Goal: Transaction & Acquisition: Obtain resource

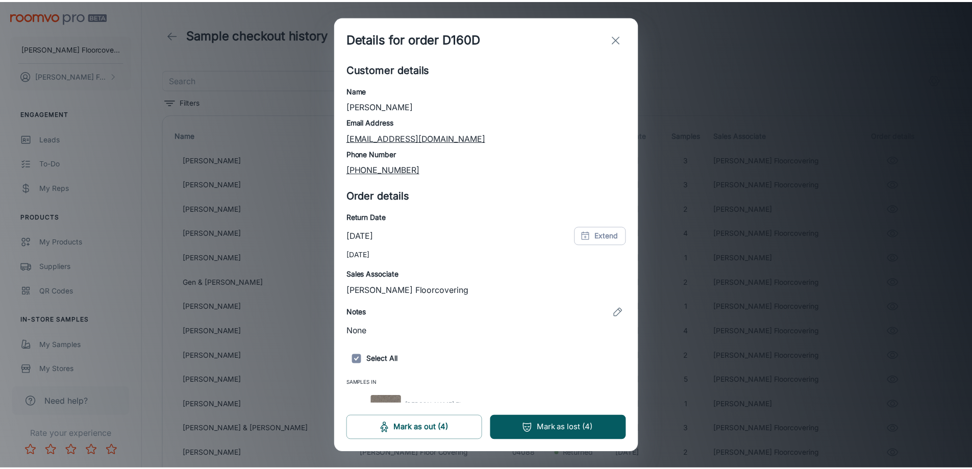
scroll to position [127, 0]
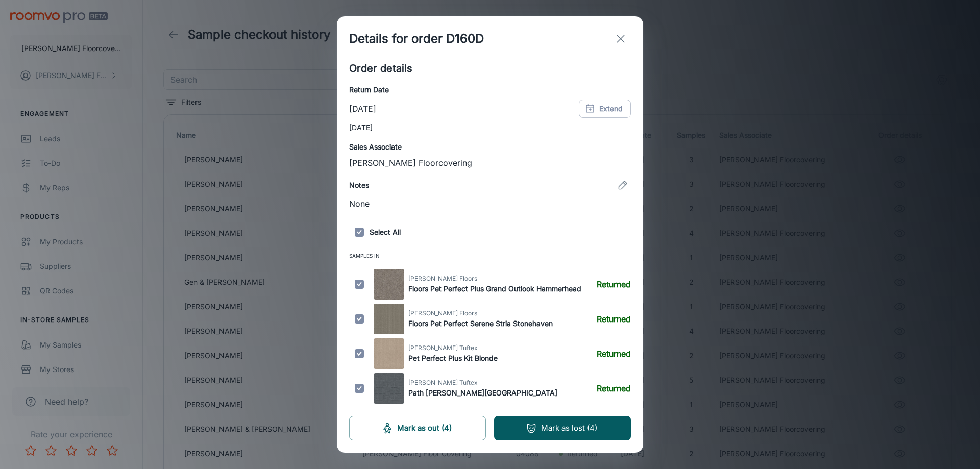
click at [619, 39] on icon "exit" at bounding box center [620, 39] width 12 height 12
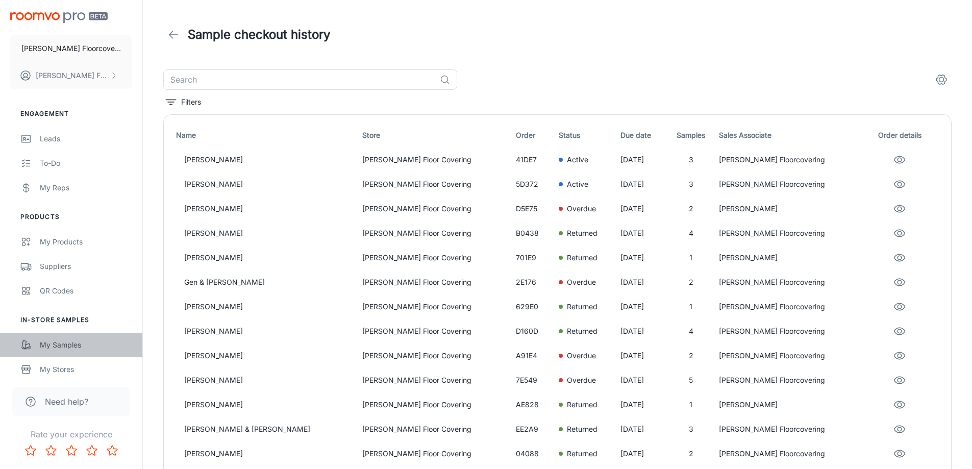
click at [72, 344] on div "My Samples" at bounding box center [86, 344] width 92 height 11
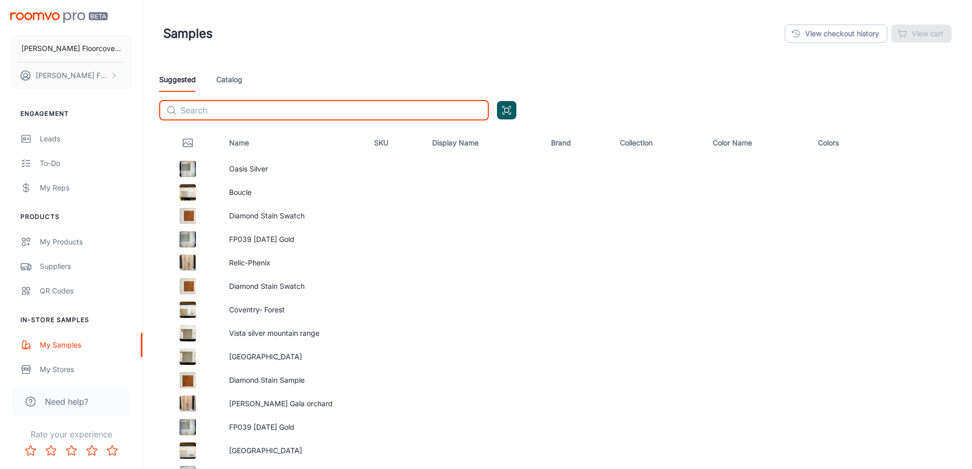
click at [249, 108] on input "text" at bounding box center [335, 110] width 308 height 20
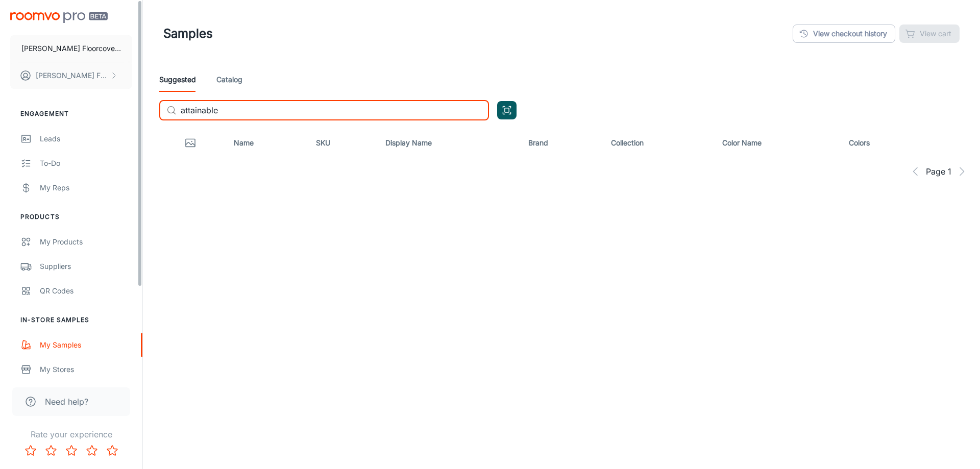
drag, startPoint x: 283, startPoint y: 111, endPoint x: 126, endPoint y: 115, distance: 157.7
click at [126, 115] on div "[PERSON_NAME] Floorcovering [PERSON_NAME] Floorcovering Engagement Leads To-do …" at bounding box center [490, 141] width 980 height 283
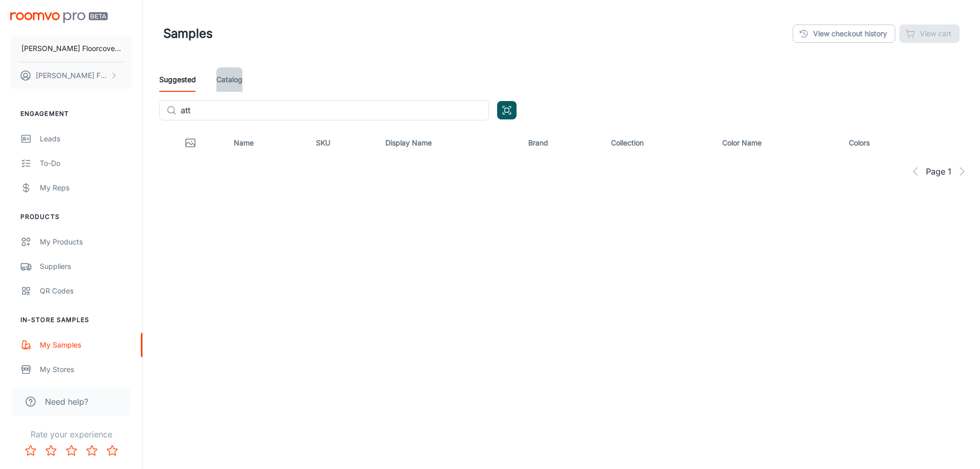
click at [239, 79] on link "Catalog" at bounding box center [229, 79] width 26 height 24
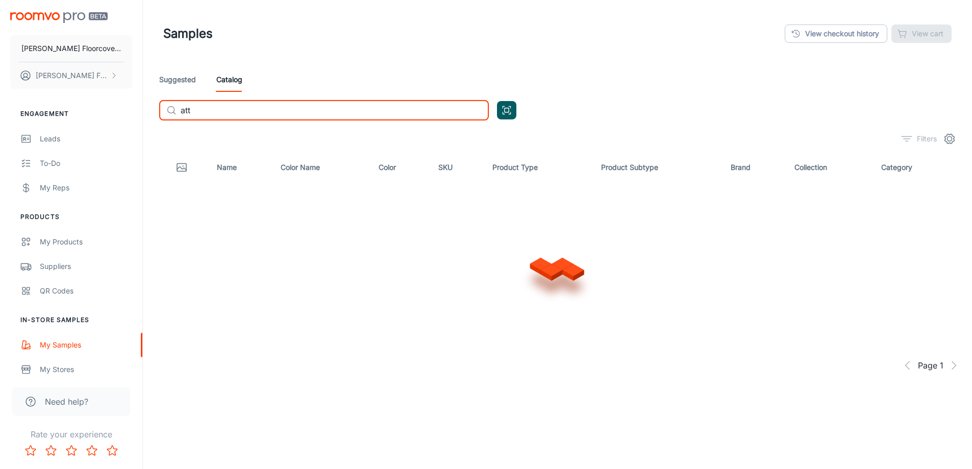
click at [227, 111] on input "att" at bounding box center [335, 110] width 308 height 20
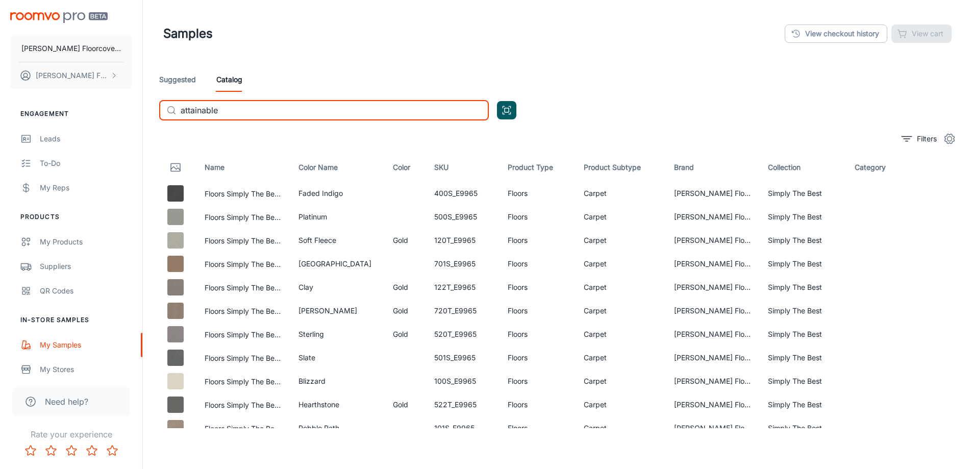
type input "attainable"
drag, startPoint x: 241, startPoint y: 108, endPoint x: 175, endPoint y: 111, distance: 65.9
click at [175, 111] on div "​ attainable ​" at bounding box center [324, 110] width 330 height 20
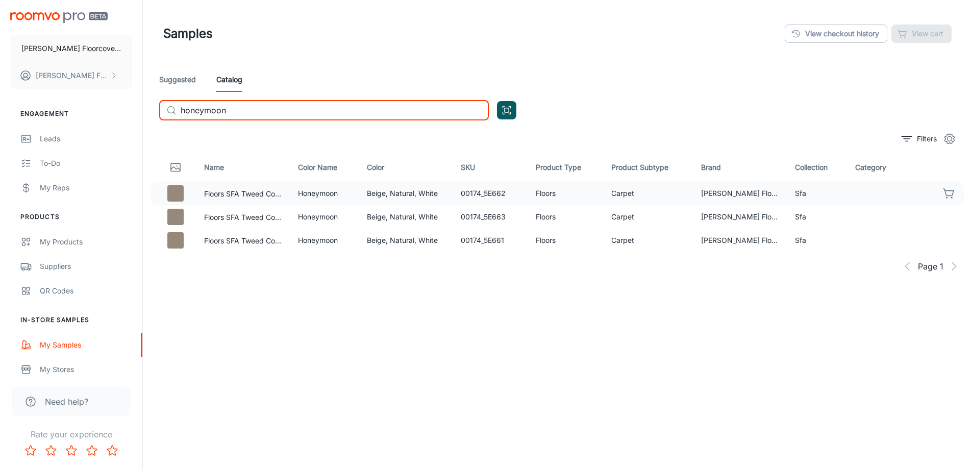
click at [952, 193] on icon "button" at bounding box center [948, 192] width 10 height 7
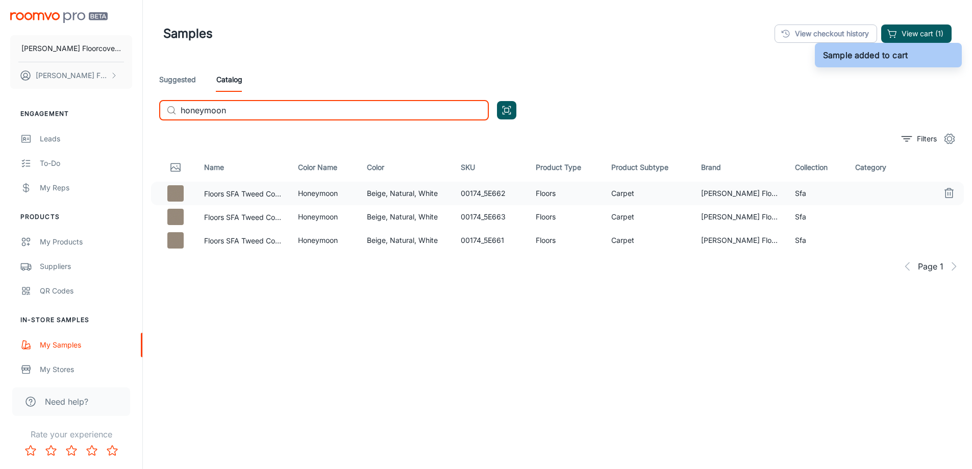
drag, startPoint x: 309, startPoint y: 116, endPoint x: 123, endPoint y: 119, distance: 185.7
click at [123, 119] on div "[PERSON_NAME] Floorcovering [PERSON_NAME] Floorcovering Engagement Leads To-do …" at bounding box center [486, 262] width 972 height 525
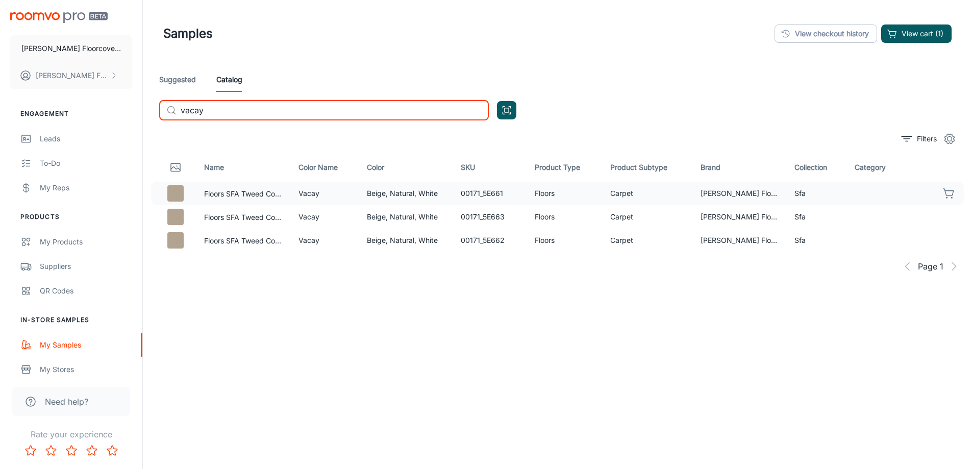
click at [945, 195] on icon "button" at bounding box center [949, 193] width 12 height 12
drag, startPoint x: 224, startPoint y: 107, endPoint x: 170, endPoint y: 112, distance: 53.8
click at [170, 112] on div "​ vacay ​" at bounding box center [324, 110] width 330 height 20
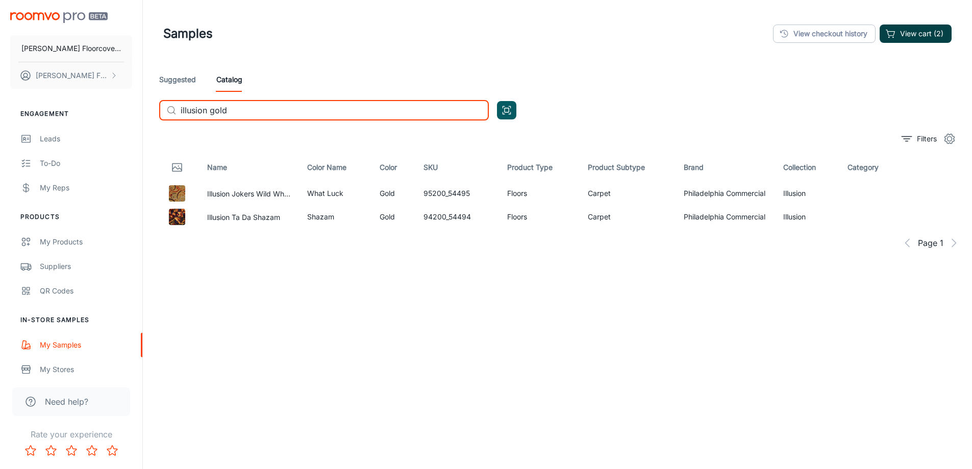
type input "illusion gold"
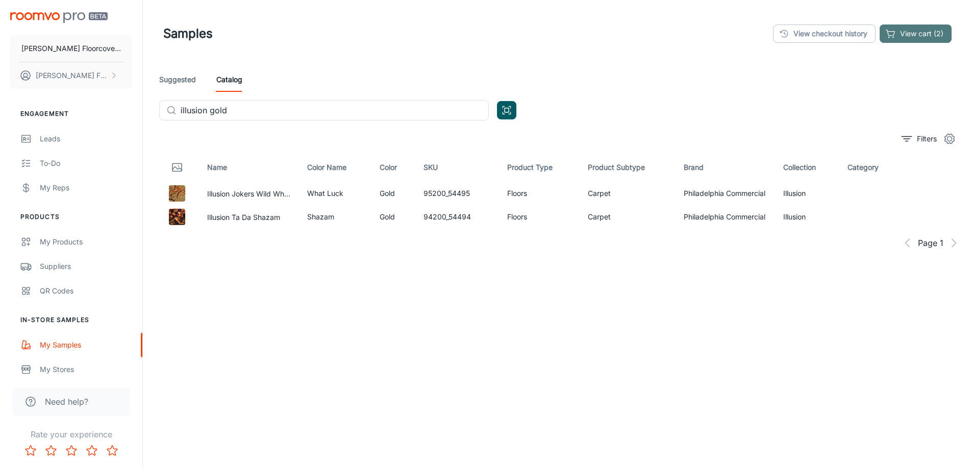
click at [923, 37] on button "View cart (2)" at bounding box center [916, 33] width 72 height 18
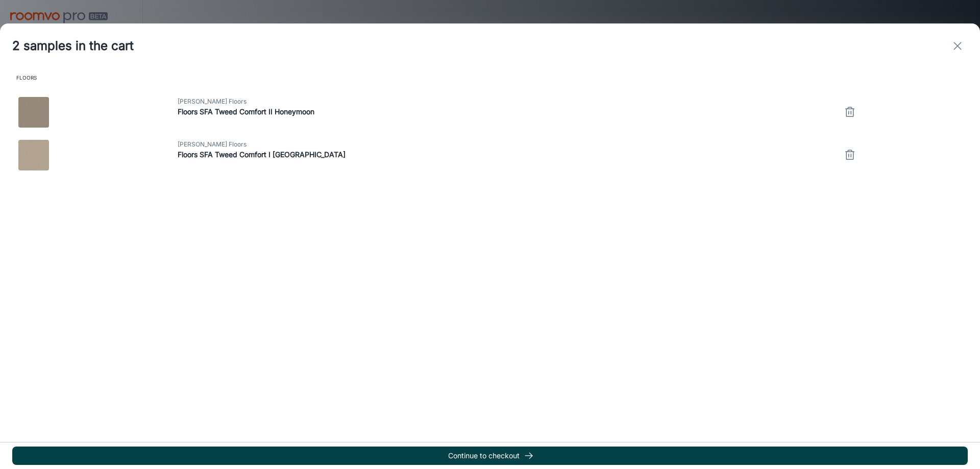
click at [508, 455] on button "Continue to checkout" at bounding box center [489, 455] width 955 height 18
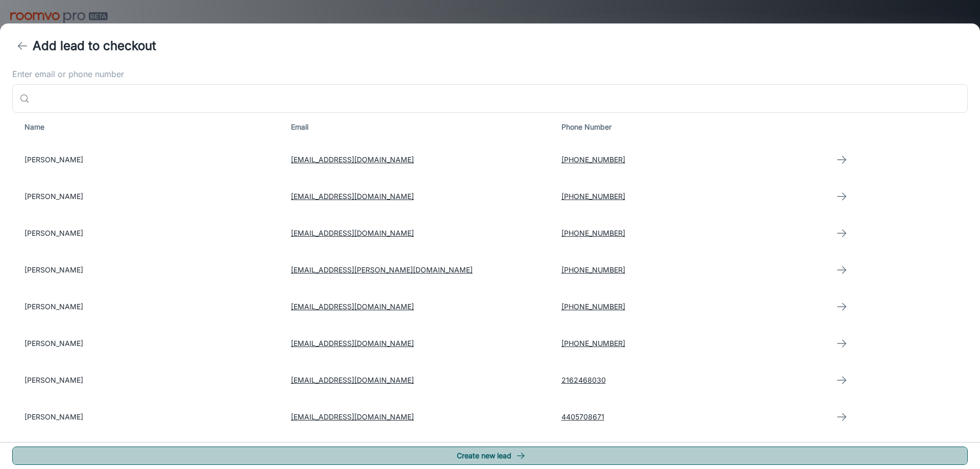
click at [535, 447] on button "Create new lead" at bounding box center [489, 455] width 955 height 18
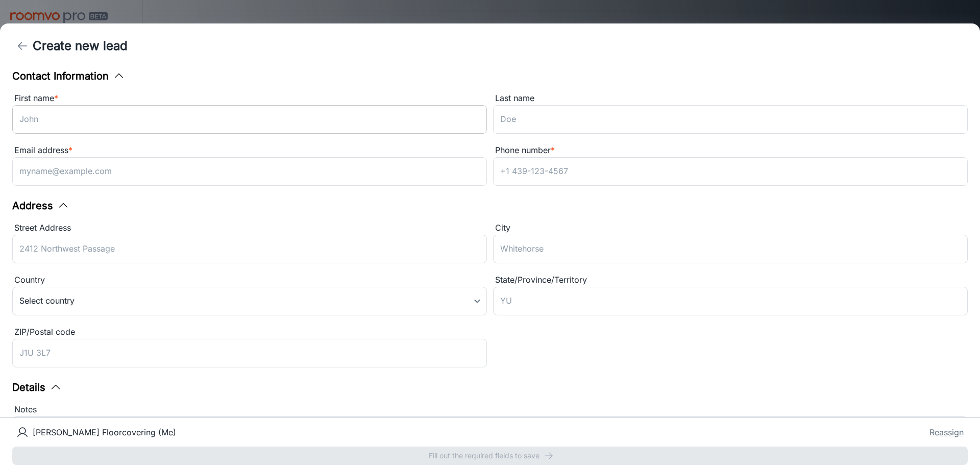
click at [128, 119] on input "First name *" at bounding box center [249, 119] width 474 height 29
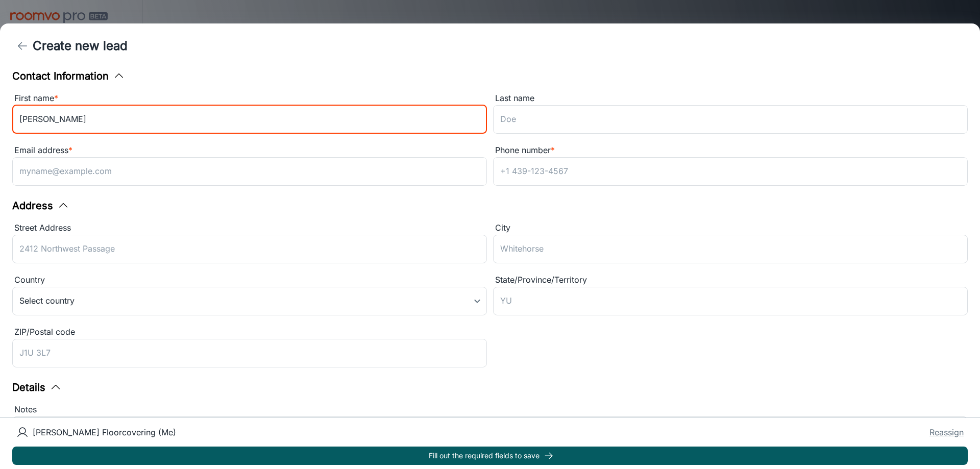
type input "[PERSON_NAME]"
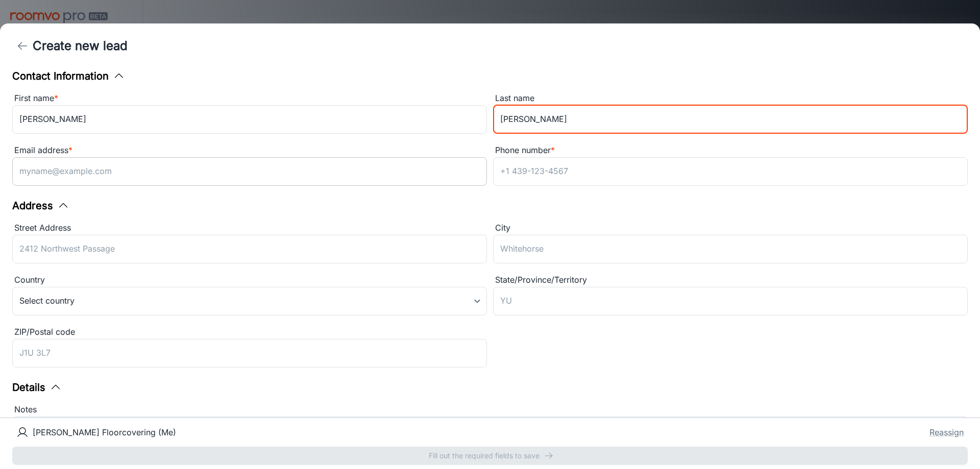
type input "[PERSON_NAME]"
click at [134, 175] on input "Email address *" at bounding box center [249, 171] width 474 height 29
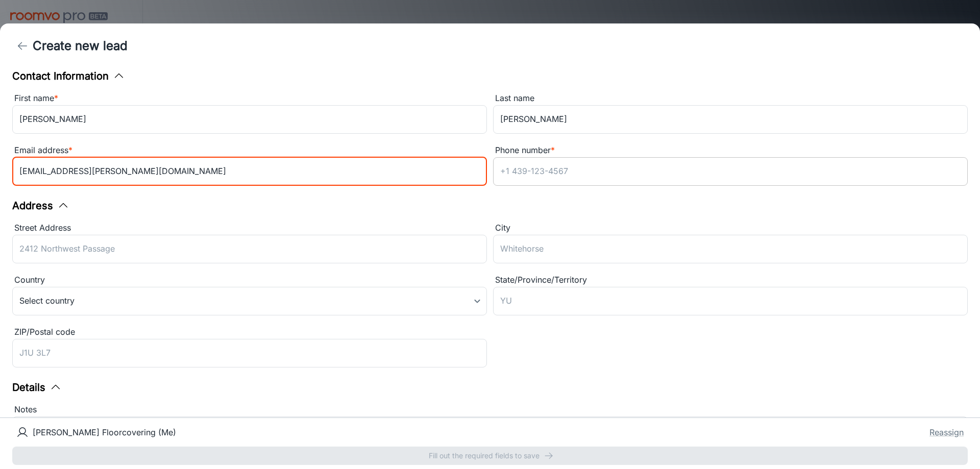
type input "[EMAIL_ADDRESS][PERSON_NAME][DOMAIN_NAME]"
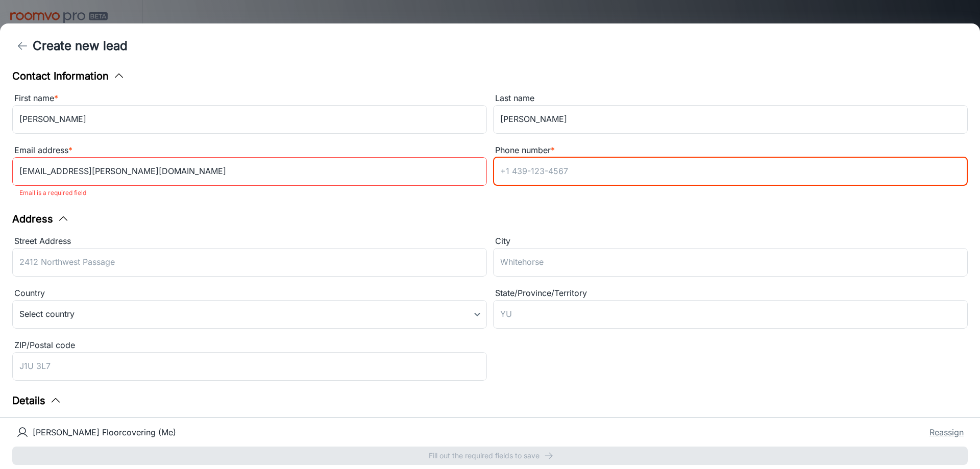
click at [534, 162] on input "Phone number *" at bounding box center [730, 171] width 474 height 29
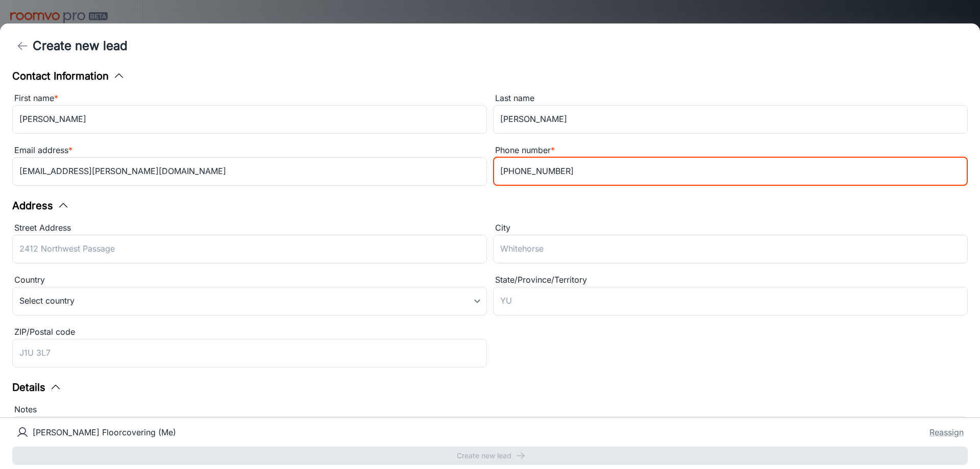
type input "[PHONE_NUMBER]"
click at [636, 198] on div "Contact Information First name * [PERSON_NAME] ​ Last name [PERSON_NAME] ​ Emai…" at bounding box center [490, 242] width 980 height 349
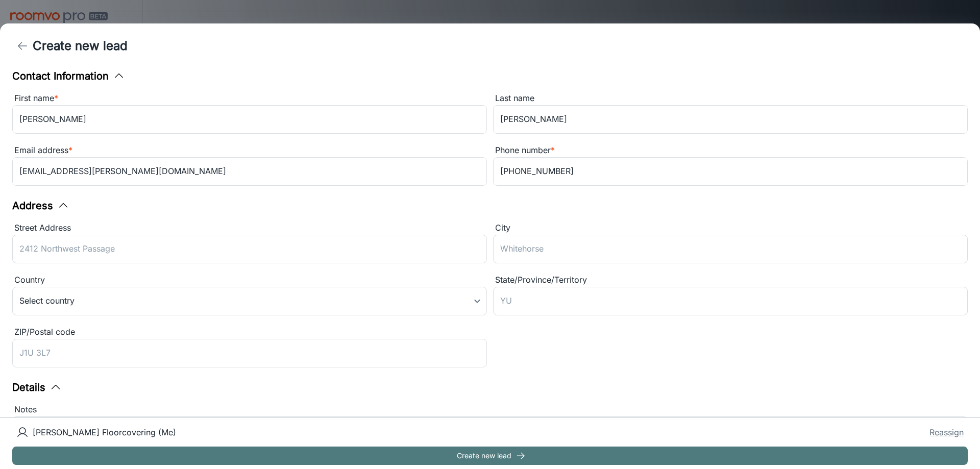
click at [496, 458] on button "Create new lead" at bounding box center [489, 455] width 955 height 18
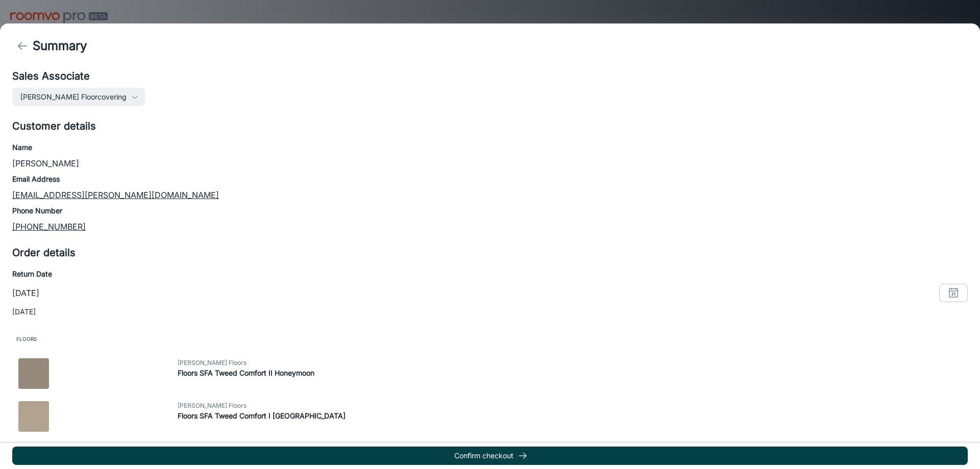
click at [517, 458] on button "Confirm checkout" at bounding box center [489, 455] width 955 height 18
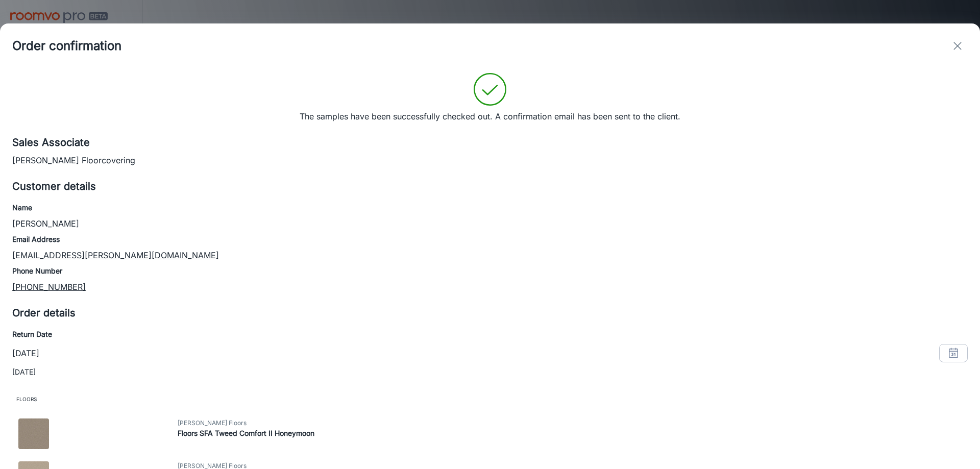
click at [955, 47] on icon "exit" at bounding box center [957, 46] width 12 height 12
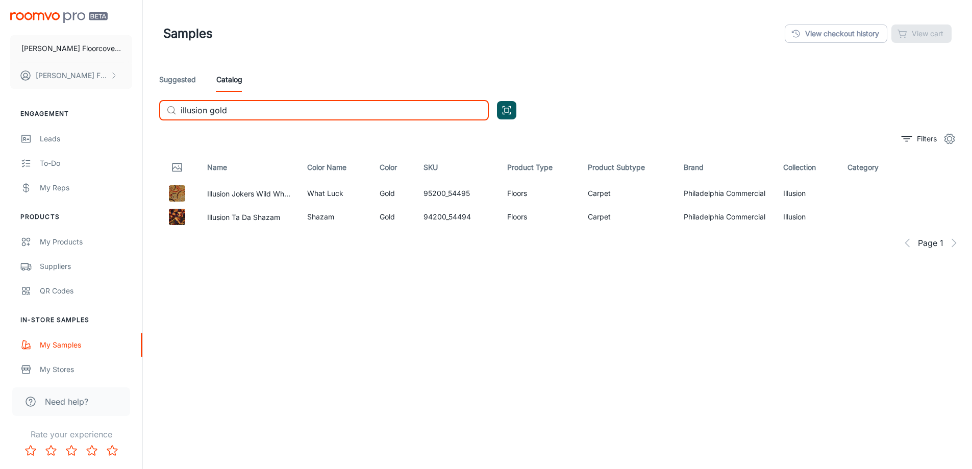
drag, startPoint x: 264, startPoint y: 115, endPoint x: 192, endPoint y: 116, distance: 71.9
click at [192, 116] on input "illusion gold" at bounding box center [335, 110] width 308 height 20
type input "i"
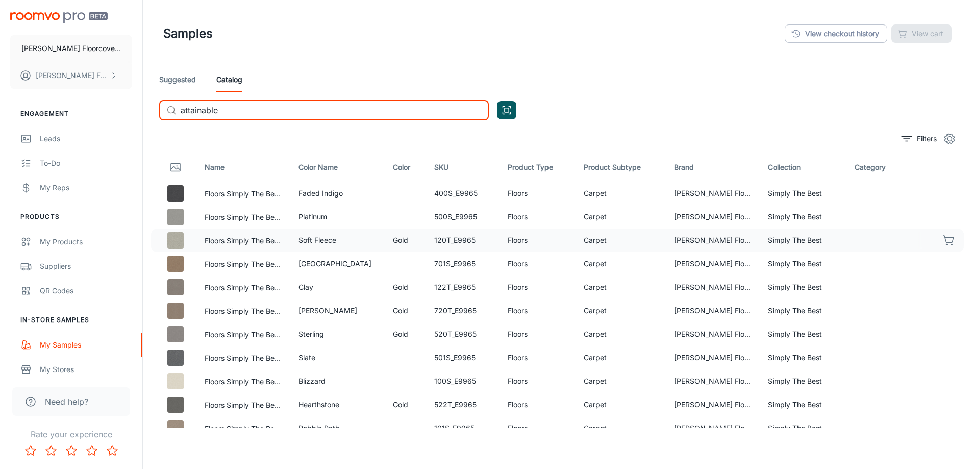
type input "attainable"
click at [943, 240] on icon "button" at bounding box center [949, 240] width 12 height 12
drag, startPoint x: 235, startPoint y: 111, endPoint x: 172, endPoint y: 115, distance: 63.4
click at [172, 115] on div "​ attainable ​" at bounding box center [324, 110] width 330 height 20
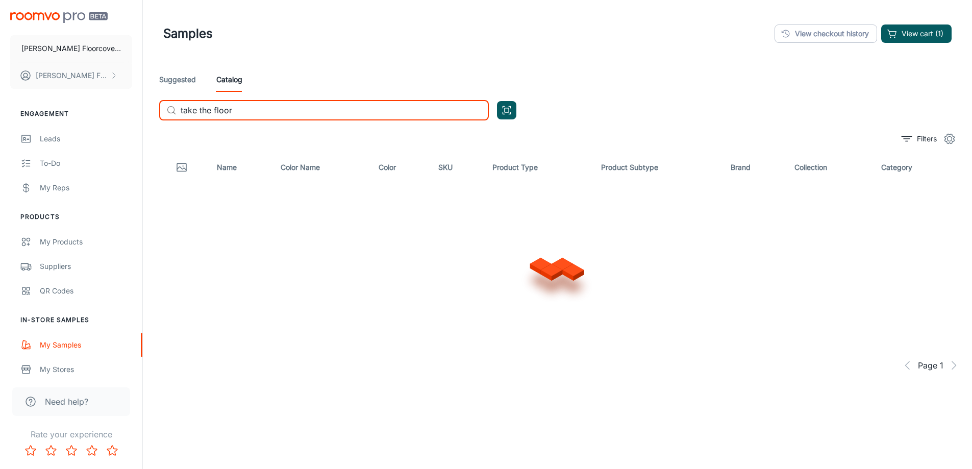
click at [249, 109] on input "take the floor" at bounding box center [335, 110] width 308 height 20
type input "t"
drag, startPoint x: 322, startPoint y: 118, endPoint x: 213, endPoint y: 111, distance: 108.9
click at [213, 111] on input "5e013" at bounding box center [335, 110] width 308 height 20
drag, startPoint x: 225, startPoint y: 106, endPoint x: 159, endPoint y: 108, distance: 65.8
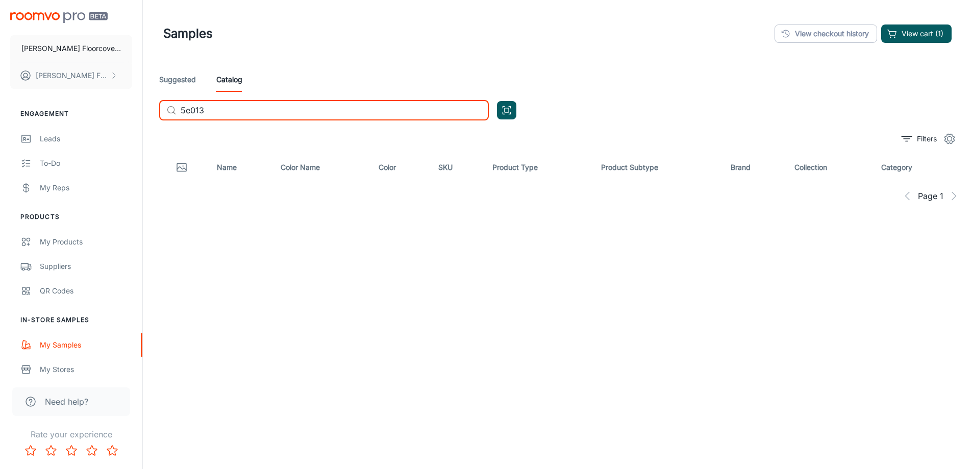
click at [160, 108] on div "​ 5e013 ​" at bounding box center [324, 110] width 330 height 20
type input "take the floor"
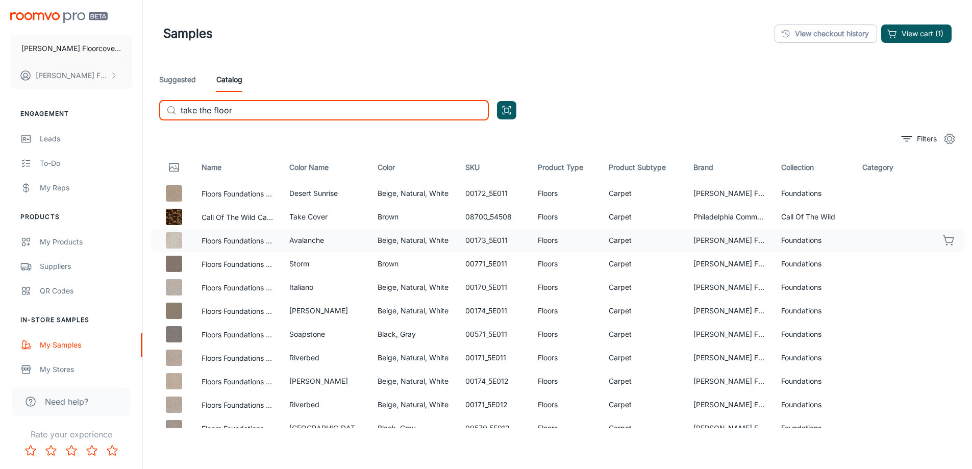
click at [943, 240] on icon "button" at bounding box center [949, 240] width 12 height 12
drag, startPoint x: 260, startPoint y: 112, endPoint x: 147, endPoint y: 114, distance: 112.8
click at [147, 114] on div "Samples View checkout history View cart (2) Suggested Catalog ​ take the floor …" at bounding box center [557, 262] width 829 height 525
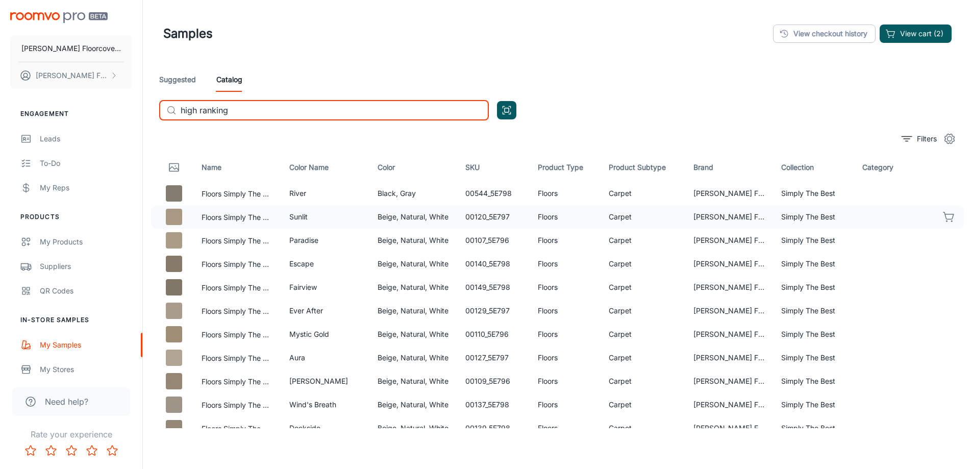
type input "high ranking"
click at [943, 219] on icon "button" at bounding box center [948, 215] width 10 height 7
drag, startPoint x: 305, startPoint y: 110, endPoint x: 174, endPoint y: 119, distance: 130.9
click at [174, 119] on div "​ high ranking ​" at bounding box center [324, 110] width 330 height 20
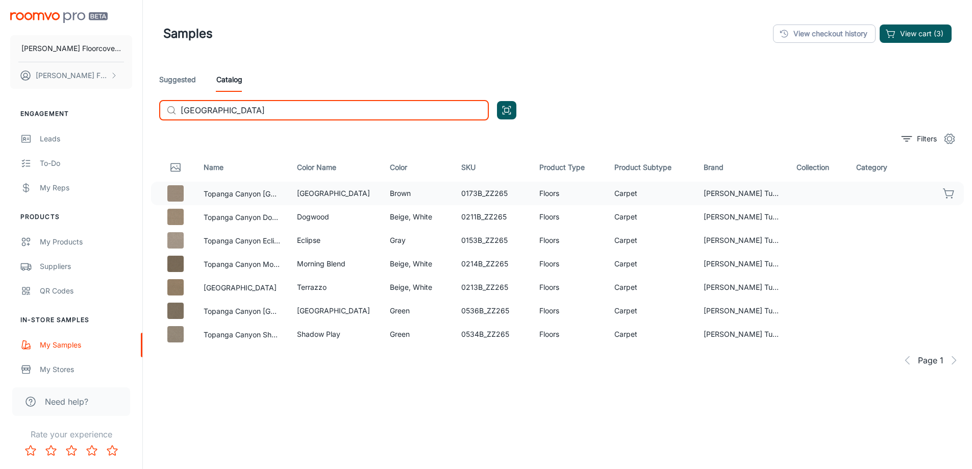
type input "[GEOGRAPHIC_DATA]"
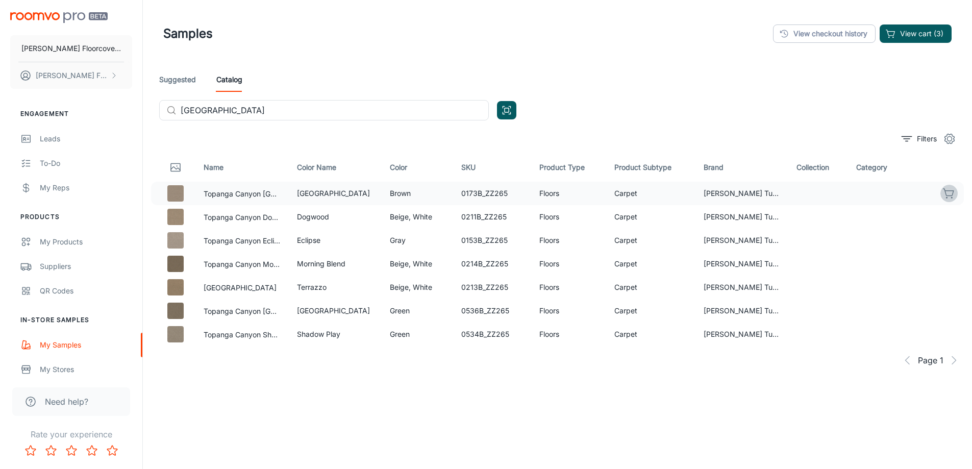
click at [951, 196] on icon "button" at bounding box center [949, 193] width 12 height 12
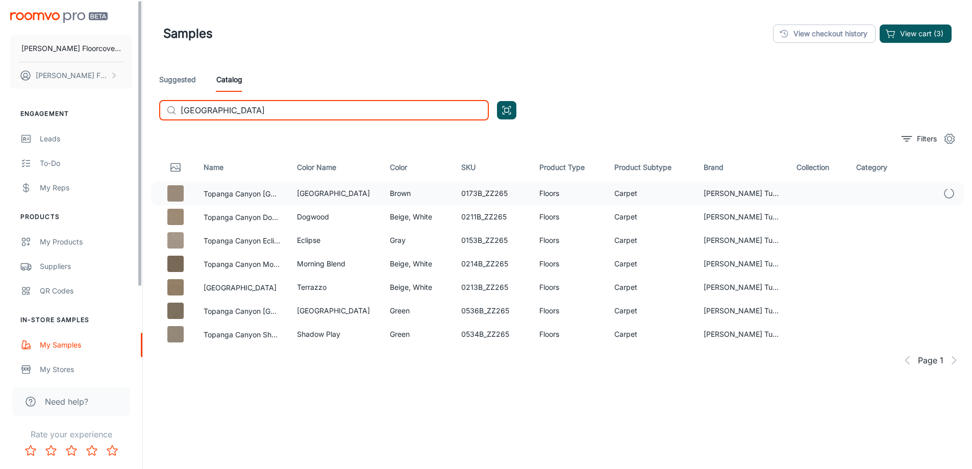
drag, startPoint x: 294, startPoint y: 113, endPoint x: 108, endPoint y: 114, distance: 185.7
click at [108, 114] on div "[PERSON_NAME] Floorcovering [PERSON_NAME] Floorcovering Engagement Leads To-do …" at bounding box center [486, 262] width 972 height 525
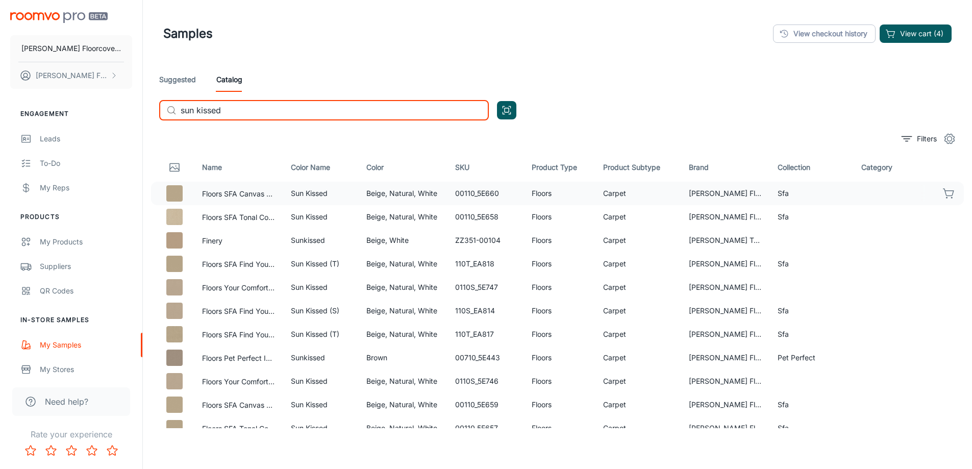
type input "sun kissed"
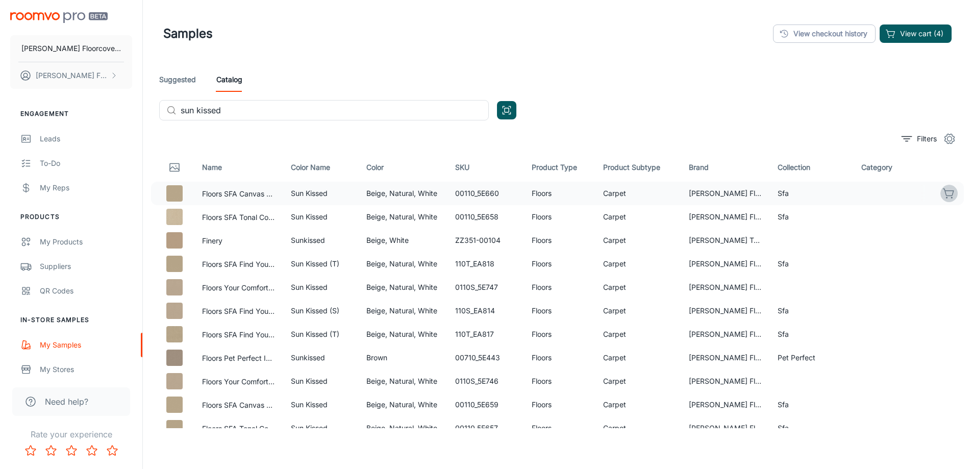
click at [943, 195] on icon "button" at bounding box center [948, 192] width 10 height 7
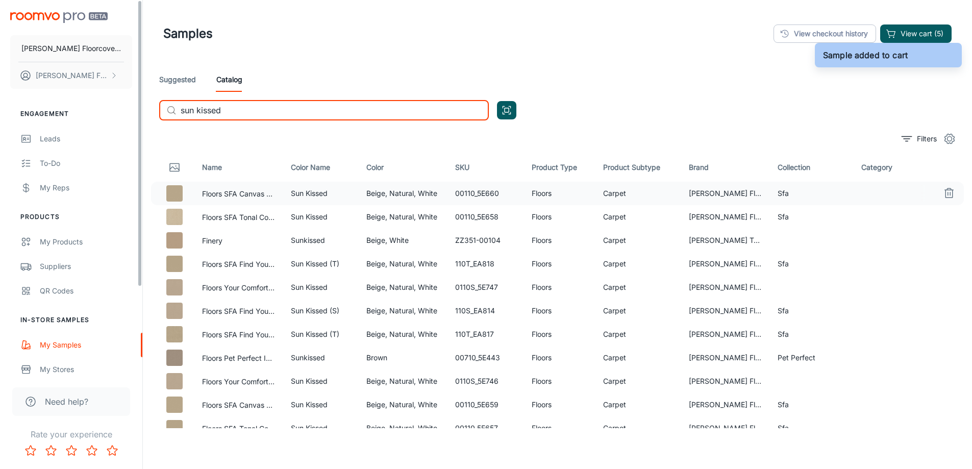
drag, startPoint x: 54, startPoint y: 116, endPoint x: 43, endPoint y: 116, distance: 10.2
click at [43, 116] on div "[PERSON_NAME] Floorcovering [PERSON_NAME] Floorcovering Engagement Leads To-do …" at bounding box center [486, 262] width 972 height 525
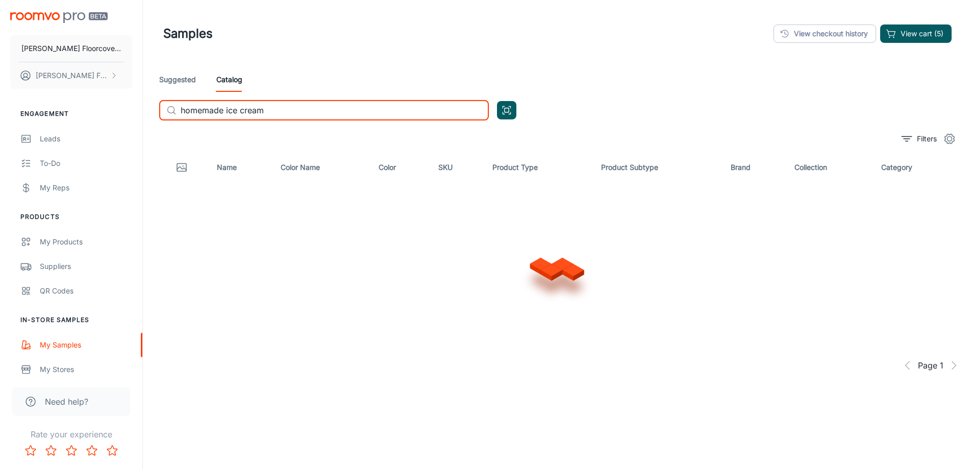
type input "homemade ice cream"
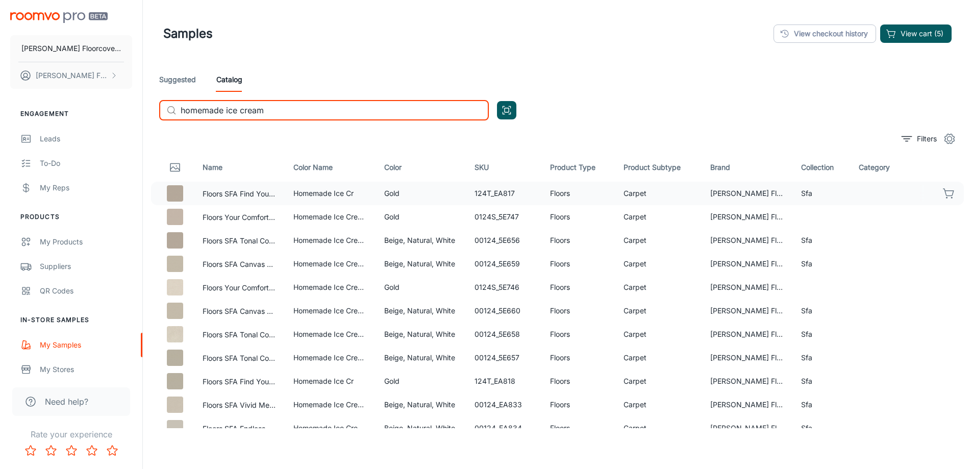
click at [943, 194] on icon "button" at bounding box center [949, 193] width 12 height 12
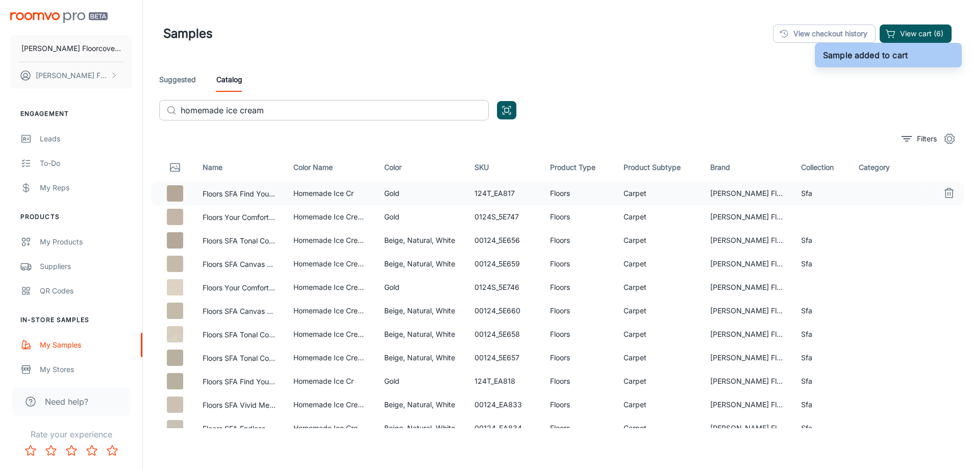
click at [293, 119] on input "homemade ice cream" at bounding box center [335, 110] width 308 height 20
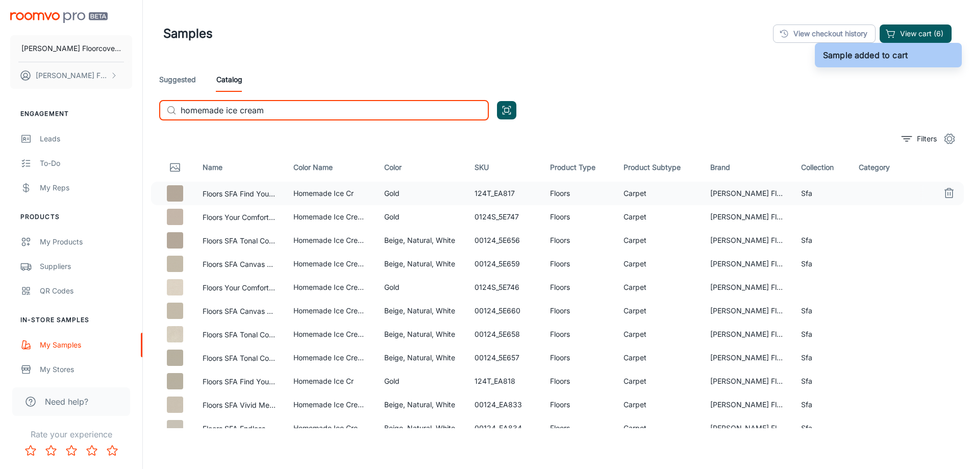
drag, startPoint x: 293, startPoint y: 119, endPoint x: 272, endPoint y: 128, distance: 23.1
click at [261, 128] on div "Suggested Catalog ​ homemade ice cream ​" at bounding box center [557, 97] width 813 height 61
click at [305, 109] on input "homemade ice cream" at bounding box center [335, 110] width 308 height 20
drag, startPoint x: 305, startPoint y: 109, endPoint x: 183, endPoint y: 112, distance: 122.5
click at [183, 112] on input "homemade ice cream" at bounding box center [335, 110] width 308 height 20
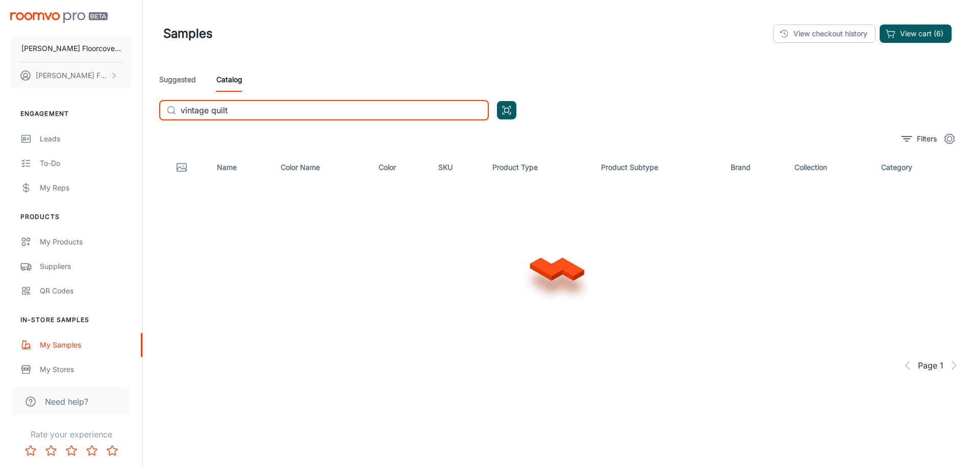
type input "vintage quilt"
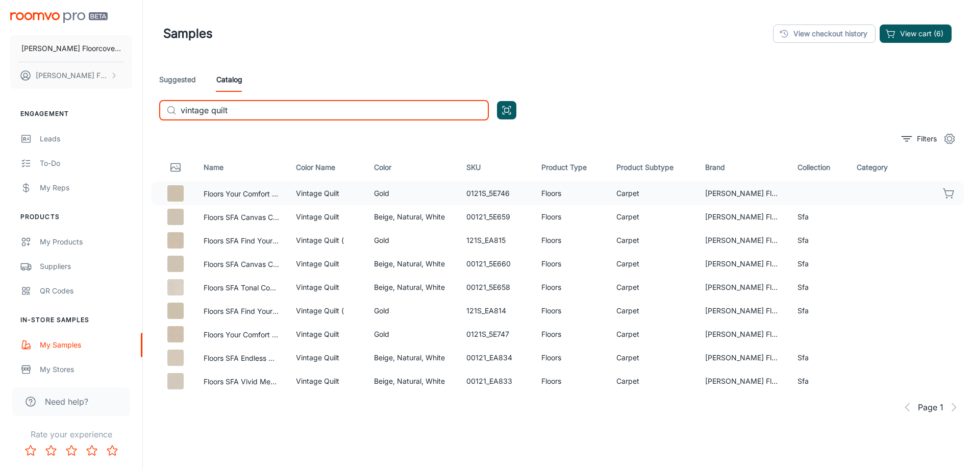
drag, startPoint x: 948, startPoint y: 193, endPoint x: 864, endPoint y: 181, distance: 84.6
click at [947, 193] on icon "button" at bounding box center [949, 193] width 12 height 12
drag, startPoint x: 294, startPoint y: 110, endPoint x: 171, endPoint y: 112, distance: 123.5
click at [171, 112] on div "​ vintage quilt ​" at bounding box center [324, 110] width 330 height 20
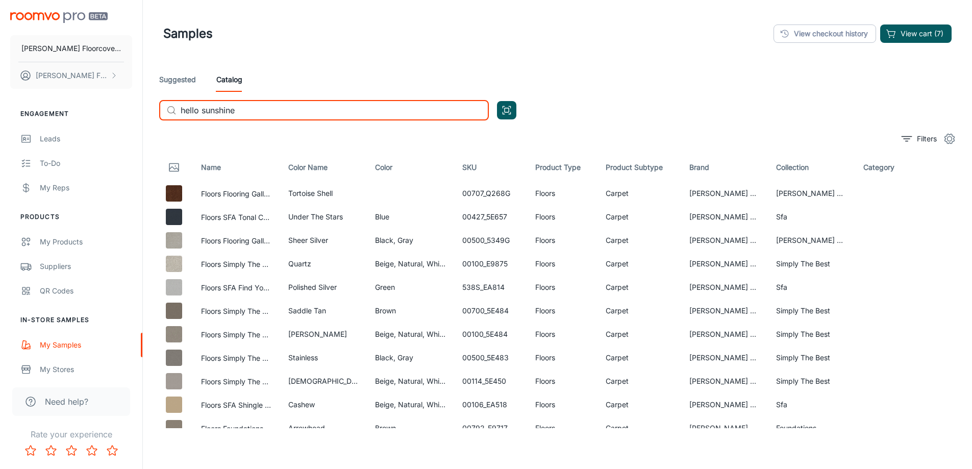
type input "hello sunshine"
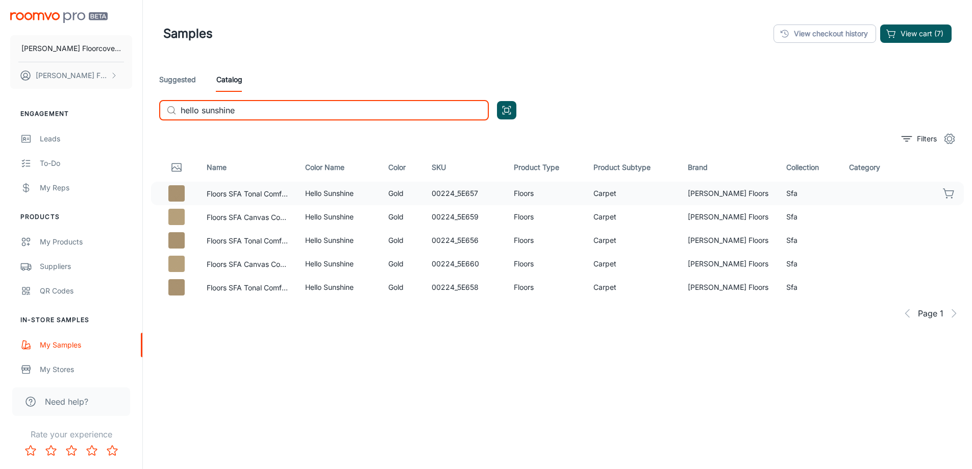
click at [951, 194] on icon "button" at bounding box center [949, 193] width 12 height 12
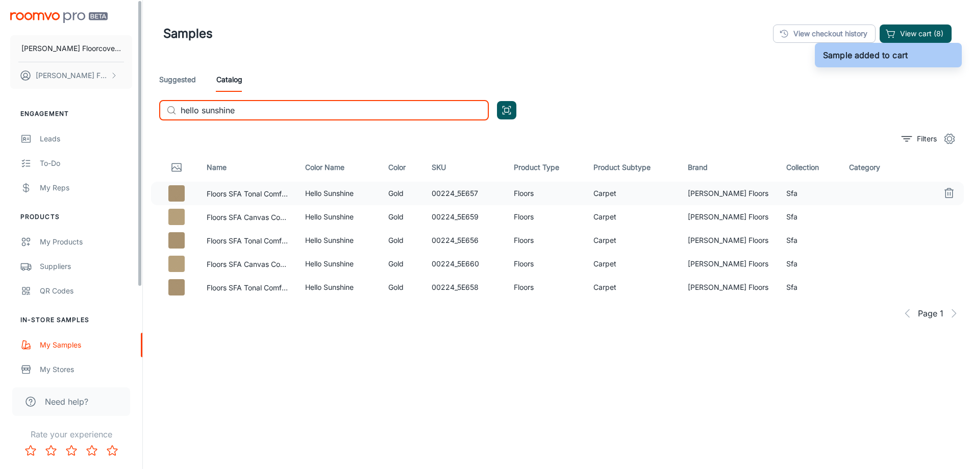
drag, startPoint x: 194, startPoint y: 110, endPoint x: 113, endPoint y: 110, distance: 80.6
click at [114, 110] on div "[PERSON_NAME] Floorcovering [PERSON_NAME] Floorcovering Engagement Leads To-do …" at bounding box center [486, 262] width 972 height 525
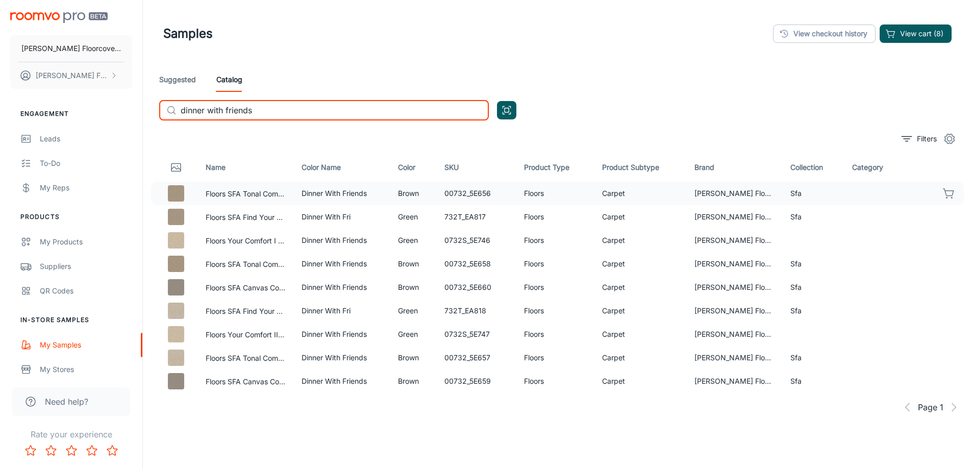
click at [949, 193] on icon "button" at bounding box center [949, 193] width 12 height 12
drag, startPoint x: 271, startPoint y: 116, endPoint x: 157, endPoint y: 117, distance: 114.3
click at [157, 117] on div "Suggested Catalog ​ dinner with friends ​" at bounding box center [557, 97] width 813 height 61
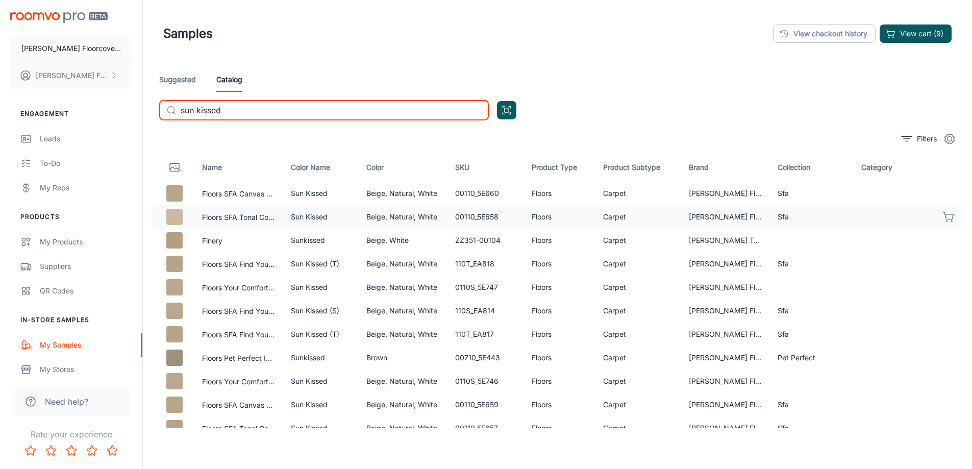
type input "sun kissed"
click at [943, 217] on icon "button" at bounding box center [949, 217] width 12 height 12
drag, startPoint x: 396, startPoint y: 116, endPoint x: 125, endPoint y: 135, distance: 272.0
click at [141, 134] on div "[PERSON_NAME] Floorcovering [PERSON_NAME] Floorcovering Engagement Leads To-do …" at bounding box center [486, 262] width 972 height 525
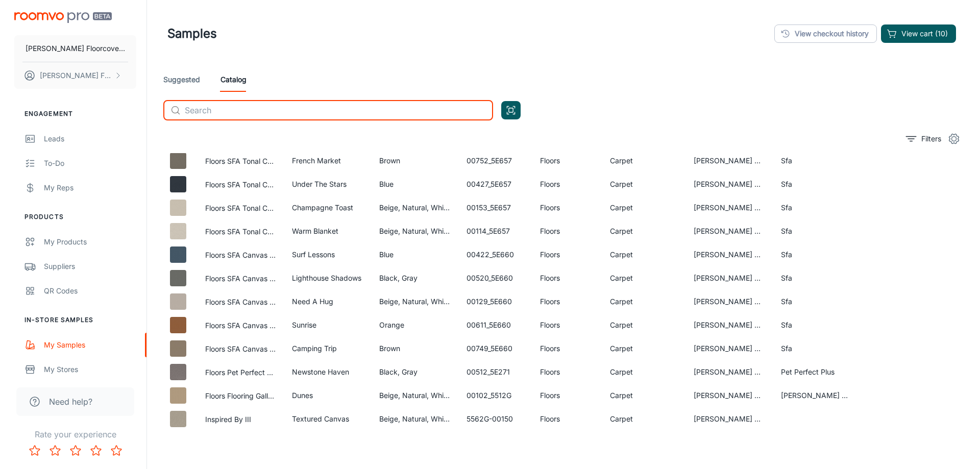
scroll to position [102, 0]
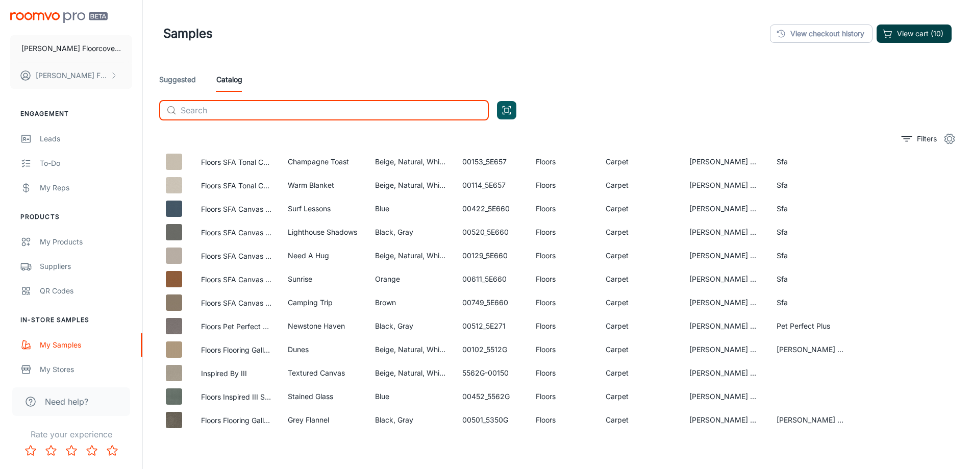
click at [926, 30] on button "View cart (10)" at bounding box center [913, 33] width 75 height 18
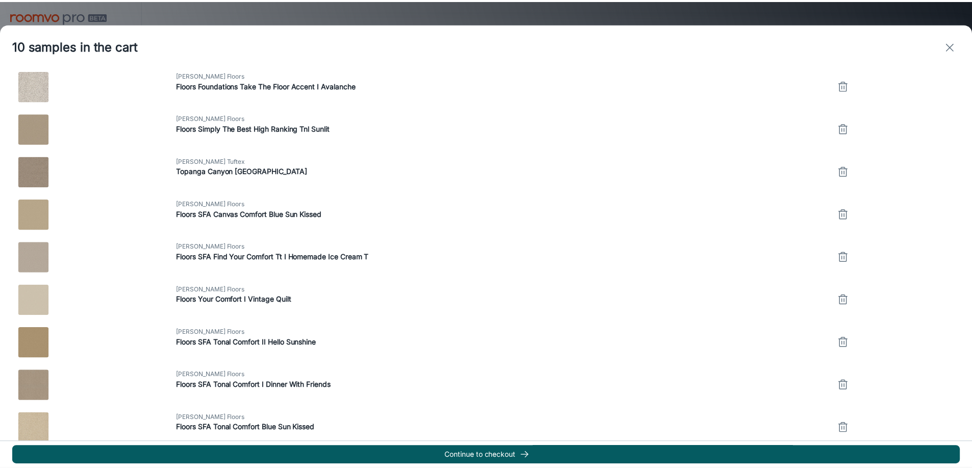
scroll to position [73, 0]
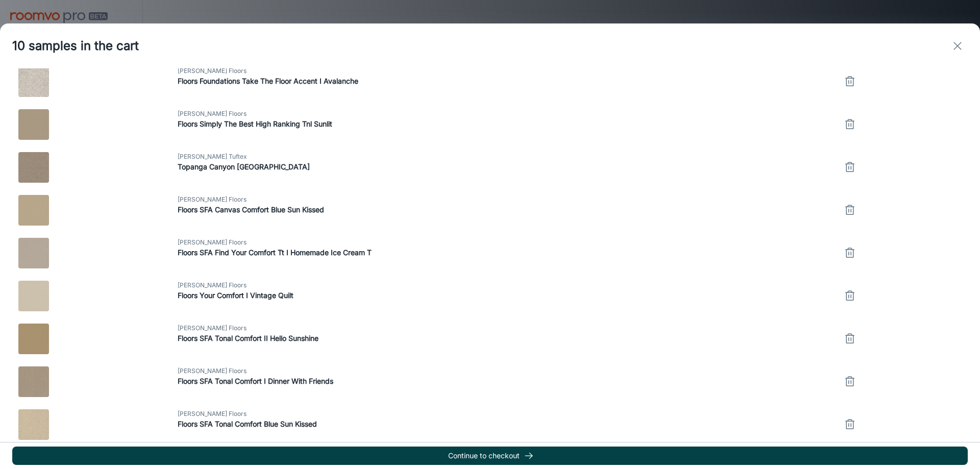
click at [548, 461] on button "Continue to checkout" at bounding box center [489, 455] width 955 height 18
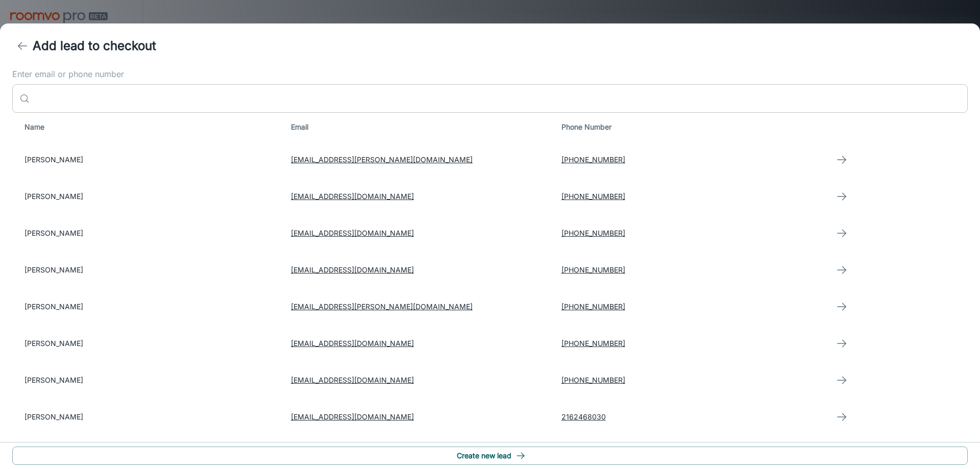
click at [97, 102] on input "Enter email or phone number" at bounding box center [501, 98] width 934 height 29
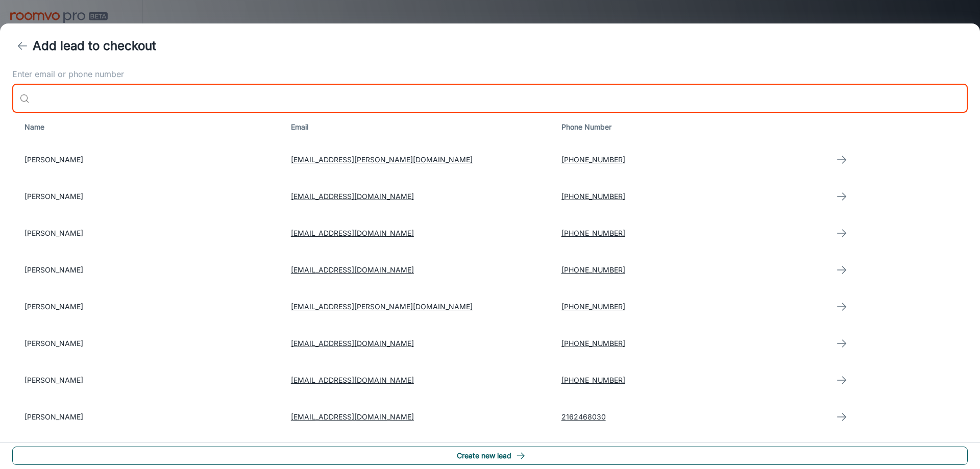
click at [513, 459] on button "Create new lead" at bounding box center [489, 455] width 955 height 18
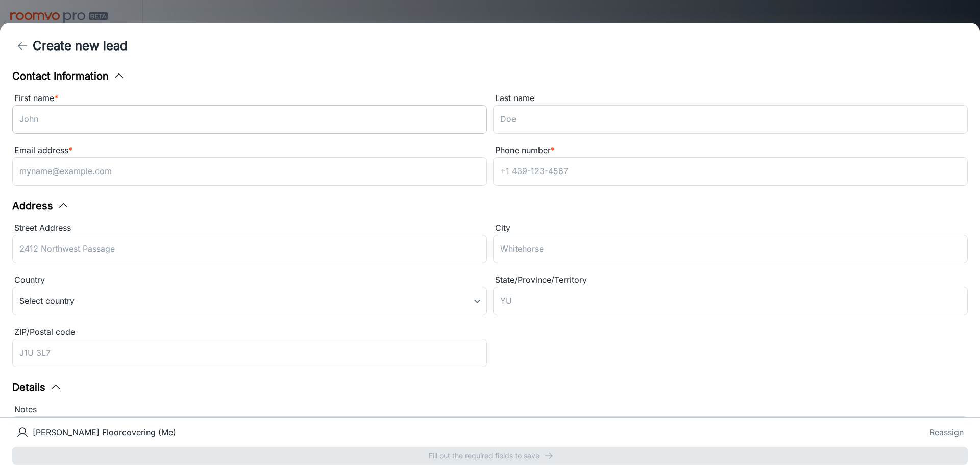
click at [81, 128] on input "First name *" at bounding box center [249, 119] width 474 height 29
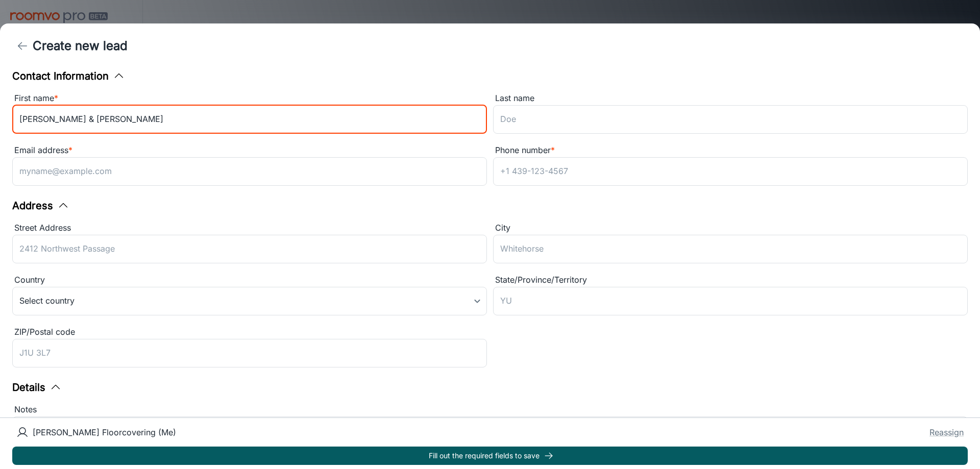
type input "[PERSON_NAME] & [PERSON_NAME]"
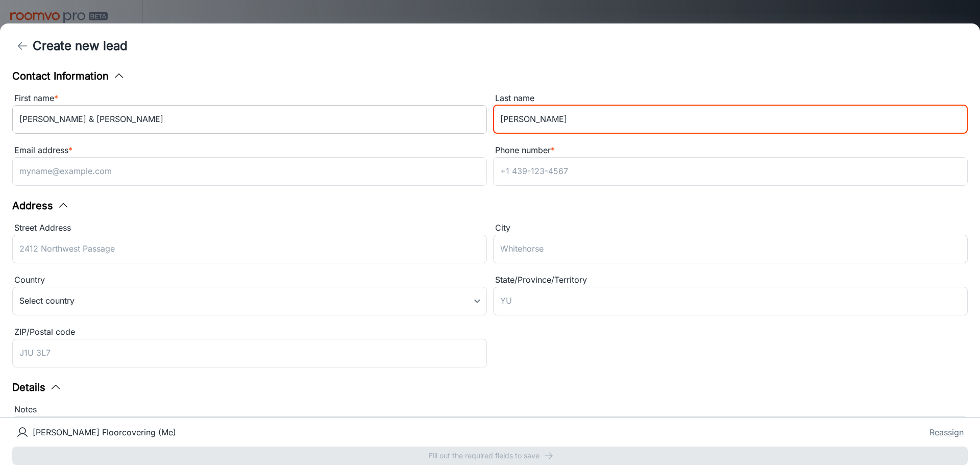
type input "[PERSON_NAME]"
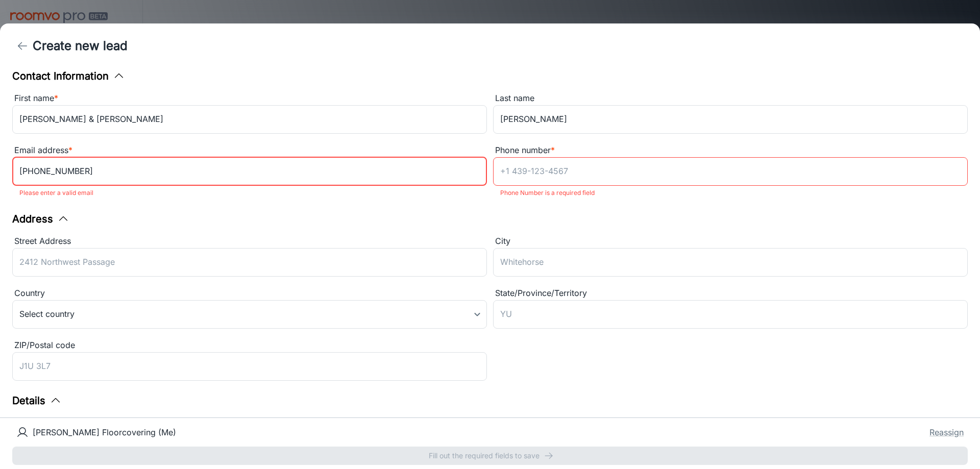
paste input "[EMAIL_ADDRESS][DOMAIN_NAME]"
type input "[EMAIL_ADDRESS][DOMAIN_NAME]"
click at [617, 172] on input "Phone number *" at bounding box center [730, 171] width 474 height 29
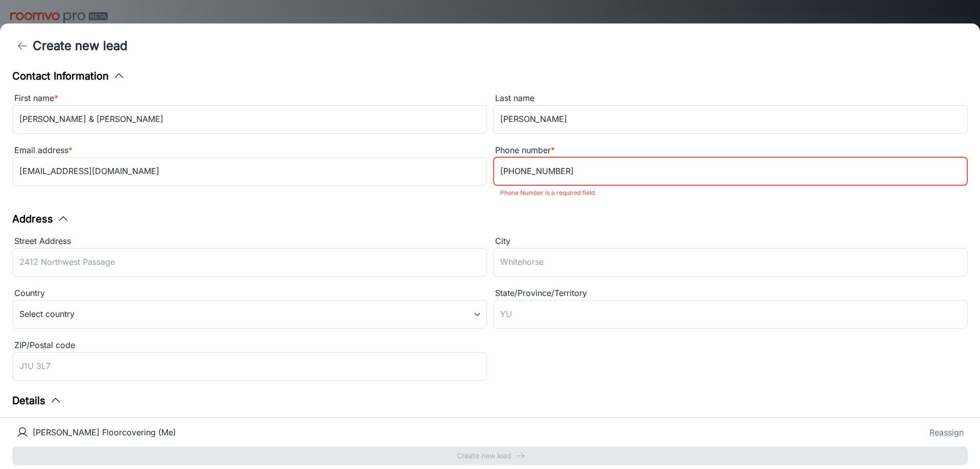
type input "[PHONE_NUMBER]"
click at [610, 218] on div "Address" at bounding box center [489, 218] width 955 height 15
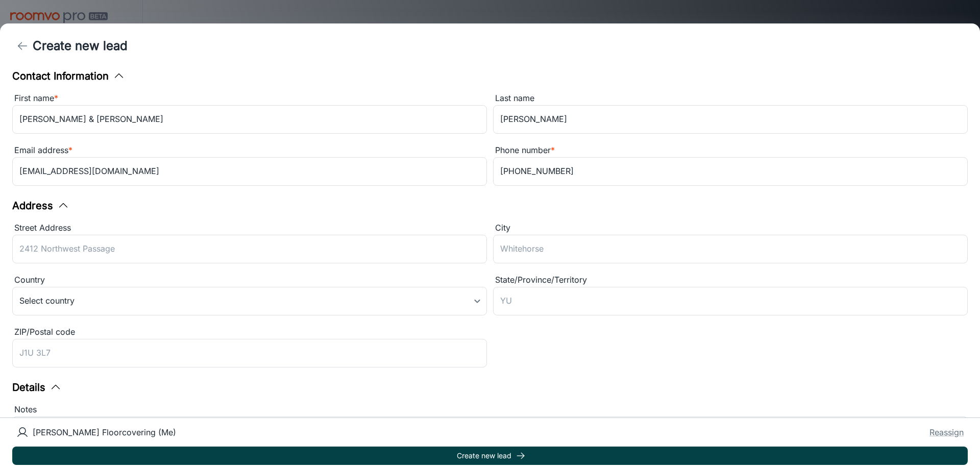
click at [521, 458] on polyline "submit" at bounding box center [522, 456] width 3 height 6
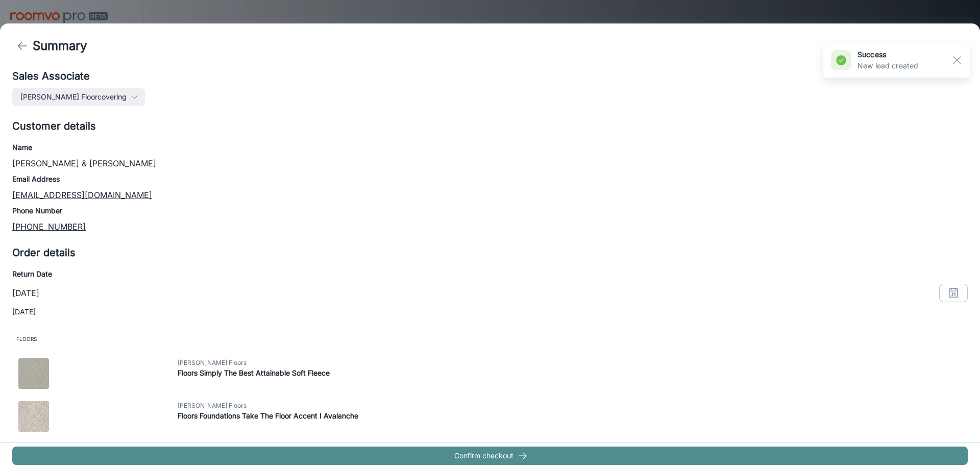
click at [521, 458] on icon "button" at bounding box center [522, 455] width 10 height 10
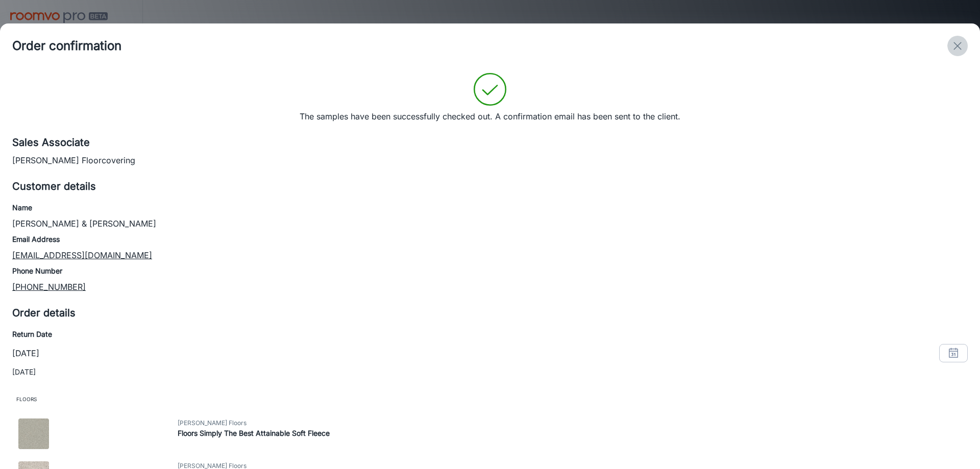
click at [960, 48] on line "exit" at bounding box center [957, 45] width 7 height 7
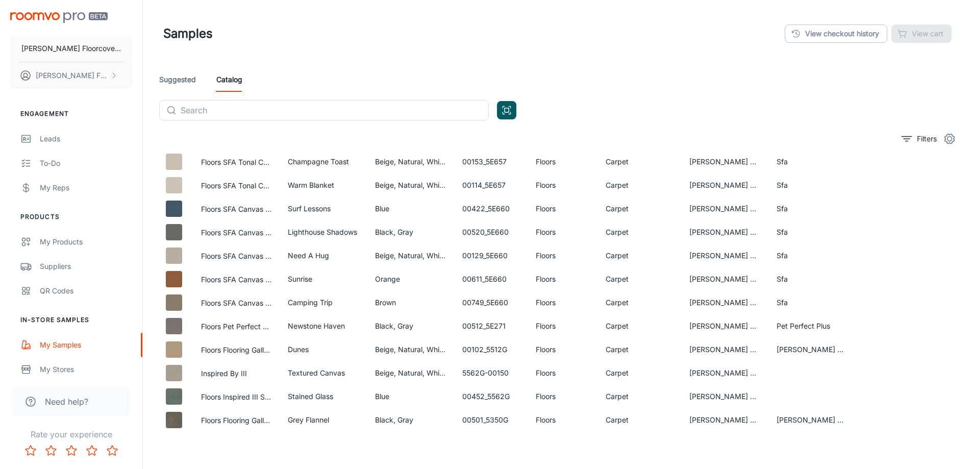
click at [637, 39] on div "Samples View checkout history View cart" at bounding box center [557, 33] width 788 height 27
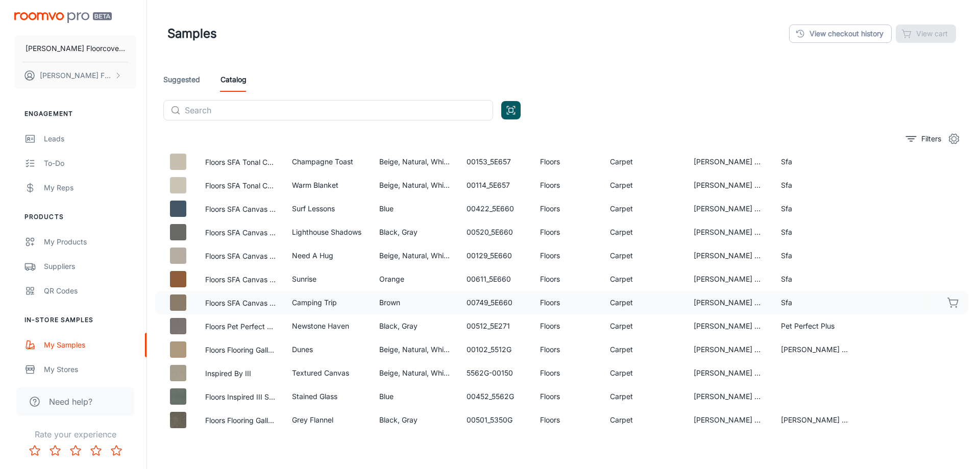
scroll to position [0, 0]
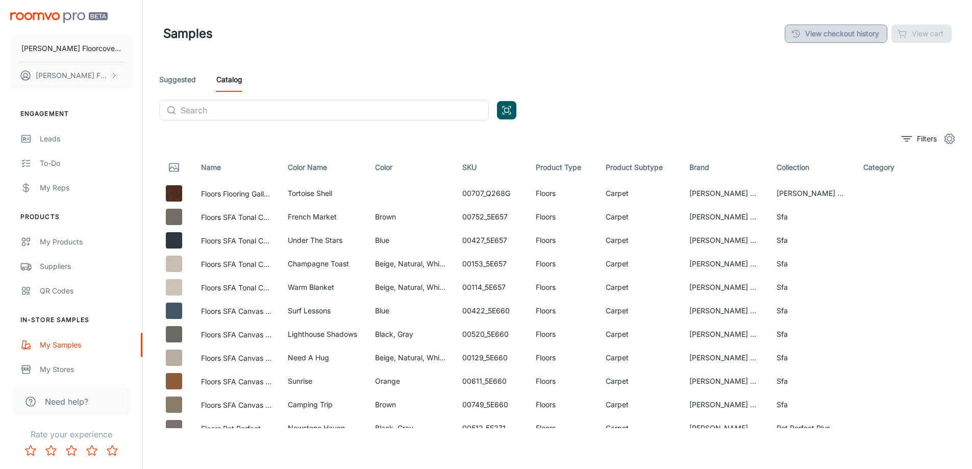
click at [864, 30] on link "View checkout history" at bounding box center [836, 33] width 103 height 18
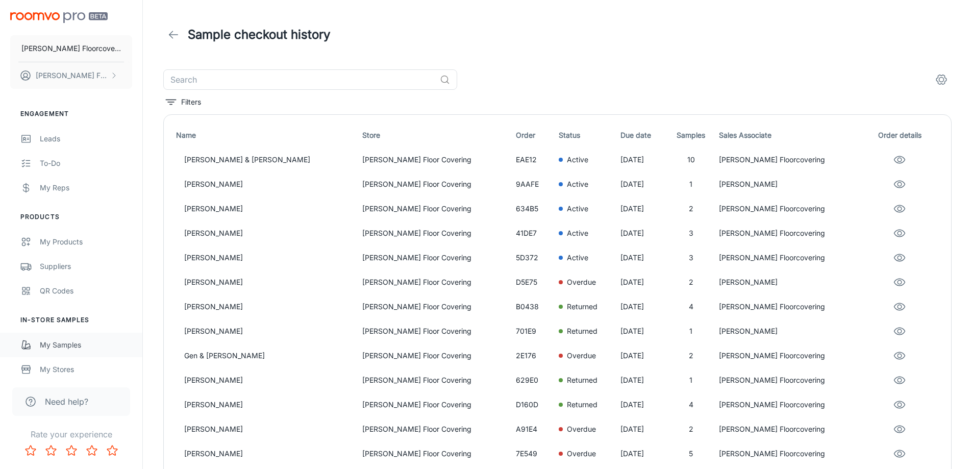
click at [67, 348] on div "My Samples" at bounding box center [86, 344] width 92 height 11
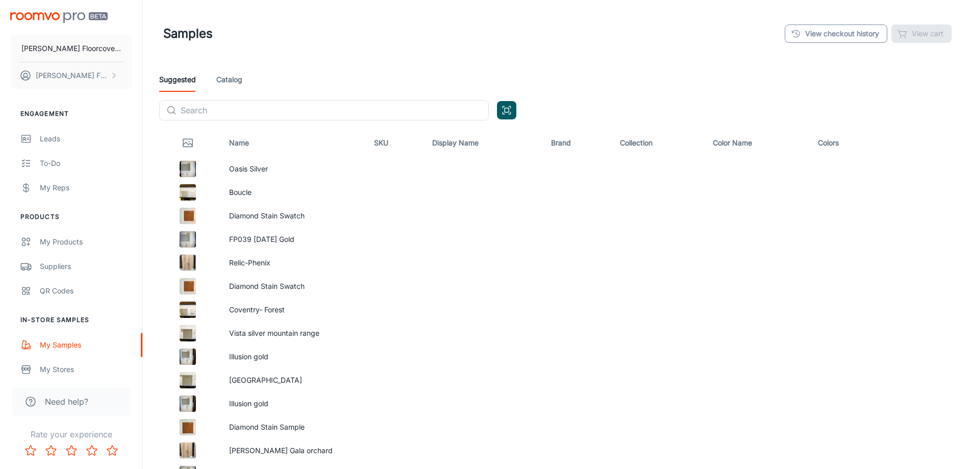
click at [867, 34] on link "View checkout history" at bounding box center [836, 33] width 103 height 18
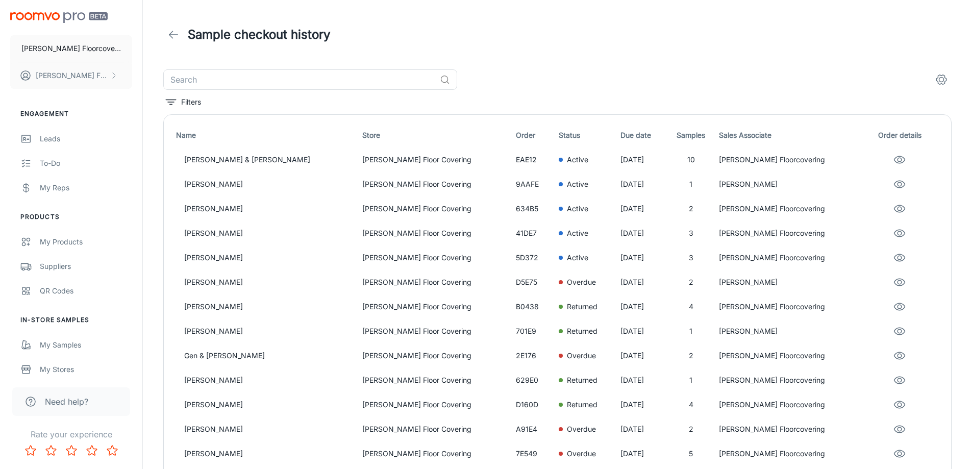
click at [172, 39] on icon at bounding box center [173, 35] width 12 height 12
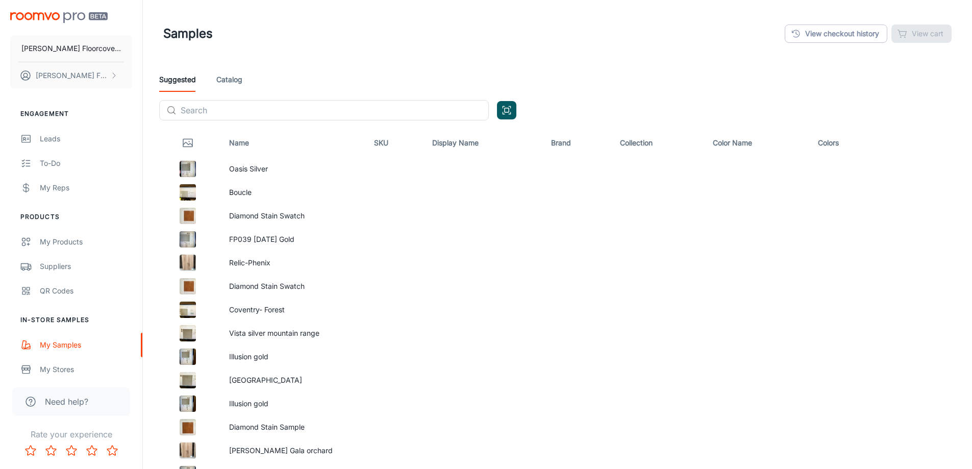
click at [232, 84] on link "Catalog" at bounding box center [229, 79] width 26 height 24
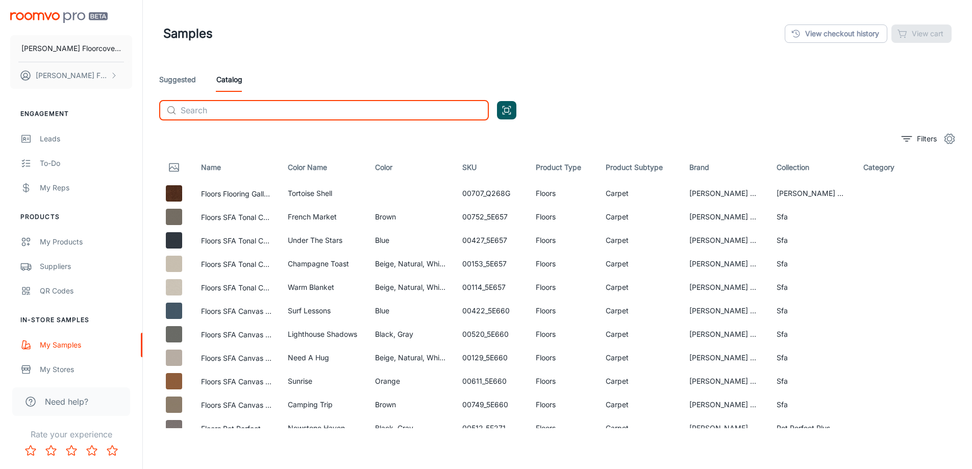
click at [240, 117] on input "text" at bounding box center [335, 110] width 308 height 20
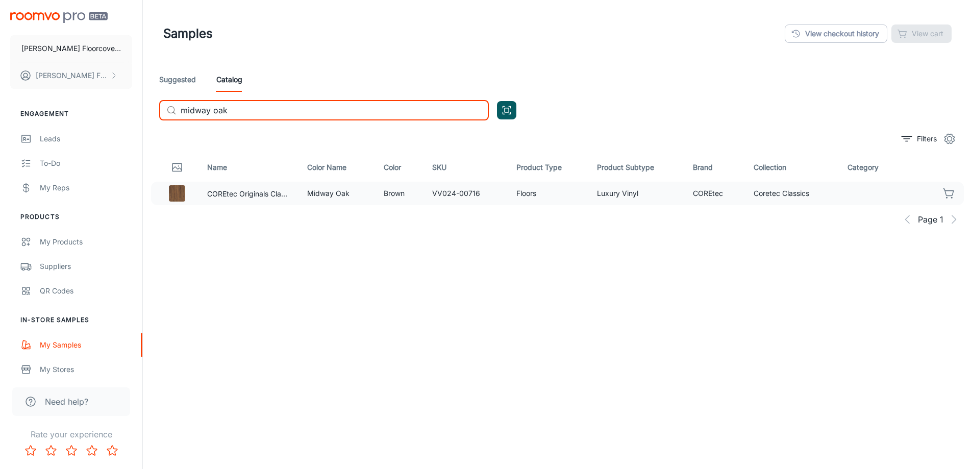
type input "midway oak"
click at [951, 194] on icon "button" at bounding box center [949, 193] width 12 height 12
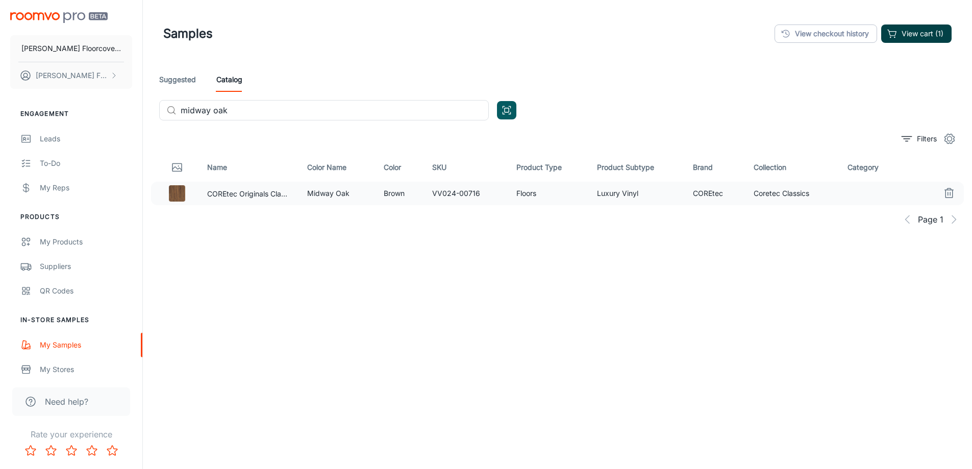
click at [932, 33] on button "View cart (1)" at bounding box center [916, 33] width 70 height 18
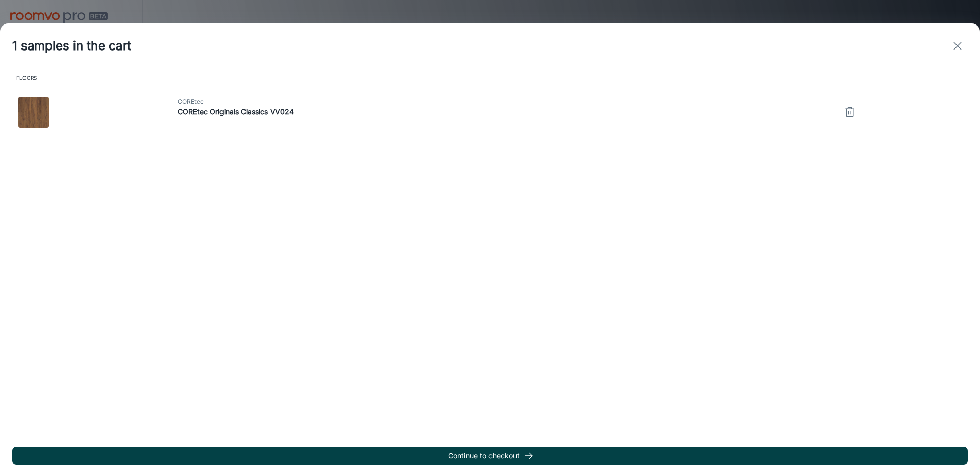
click at [570, 454] on button "Continue to checkout" at bounding box center [489, 455] width 955 height 18
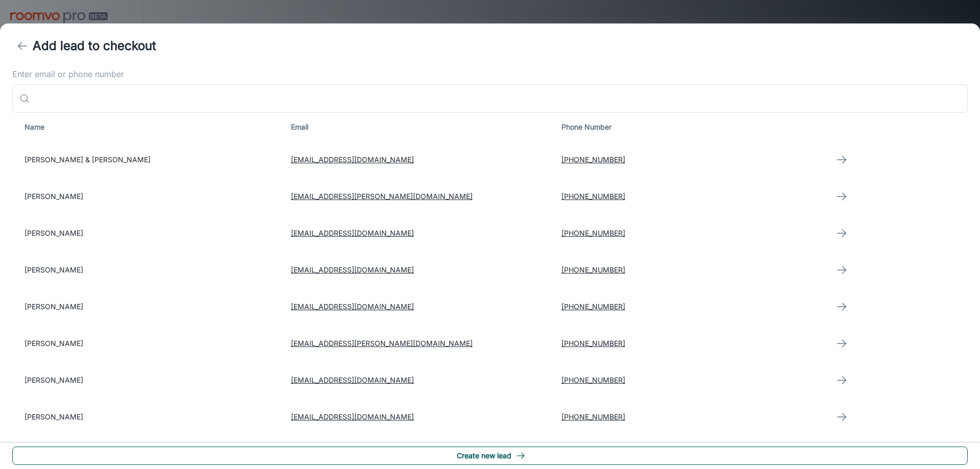
click at [576, 453] on button "Create new lead" at bounding box center [489, 455] width 955 height 18
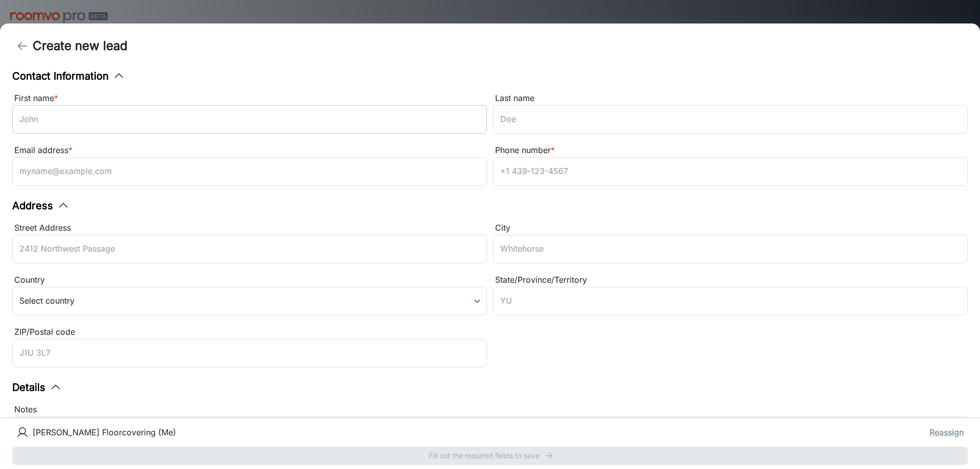
click at [54, 122] on input "First name *" at bounding box center [249, 119] width 474 height 29
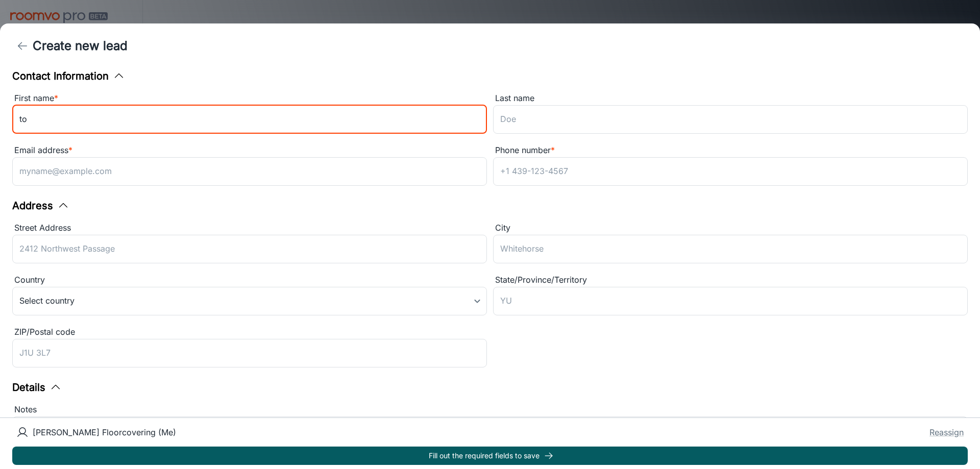
type input "t"
type input "[PERSON_NAME]"
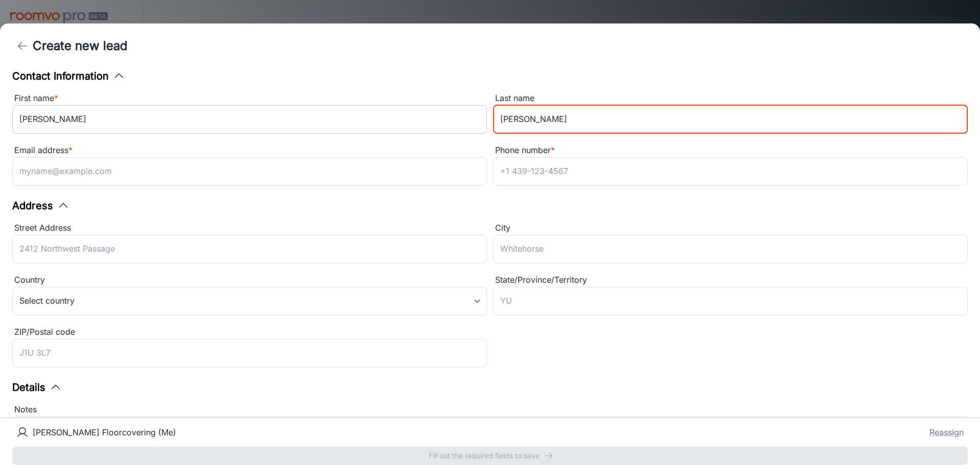
type input "[PERSON_NAME]"
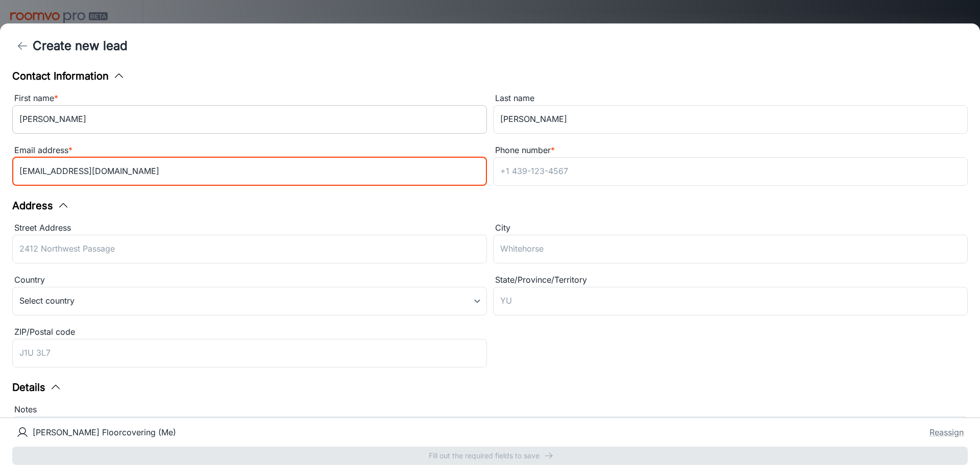
type input "[EMAIL_ADDRESS][DOMAIN_NAME]"
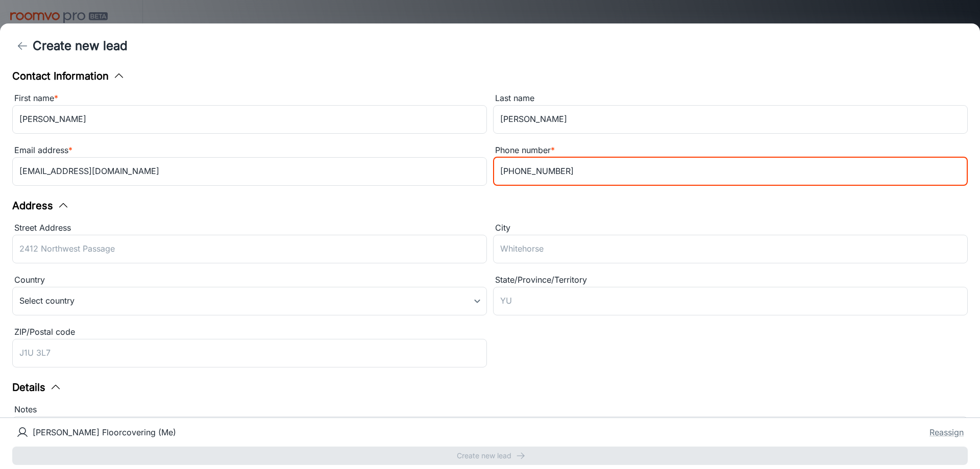
type input "[PHONE_NUMBER]"
click at [515, 203] on div "Contact Information First name * [PERSON_NAME] ​ Last name [PERSON_NAME] ​ Emai…" at bounding box center [490, 242] width 980 height 349
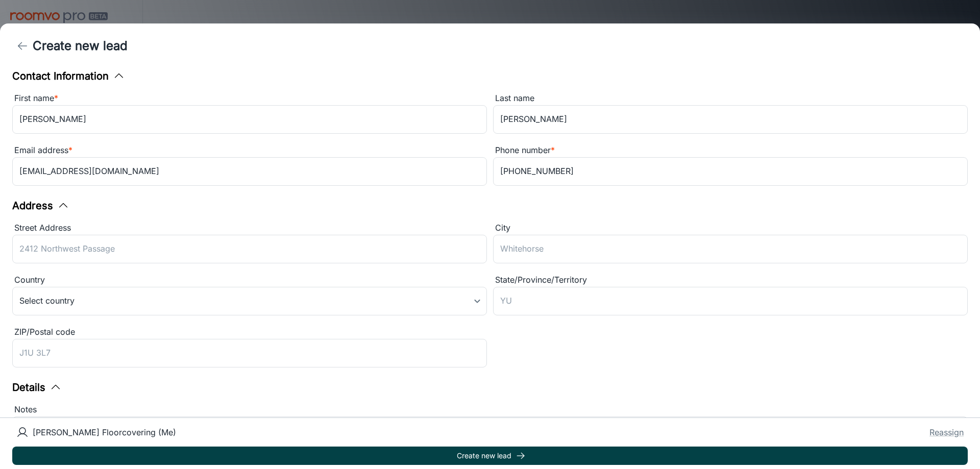
click at [537, 457] on button "Create new lead" at bounding box center [489, 455] width 955 height 18
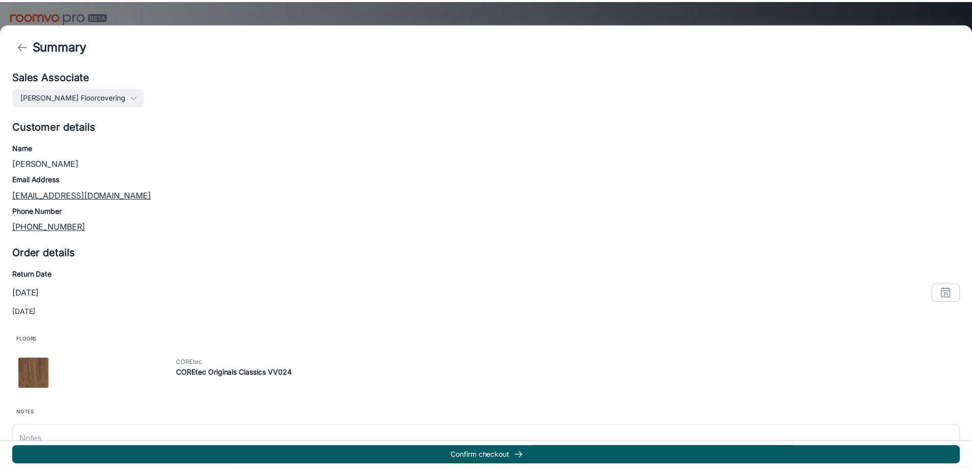
scroll to position [44, 0]
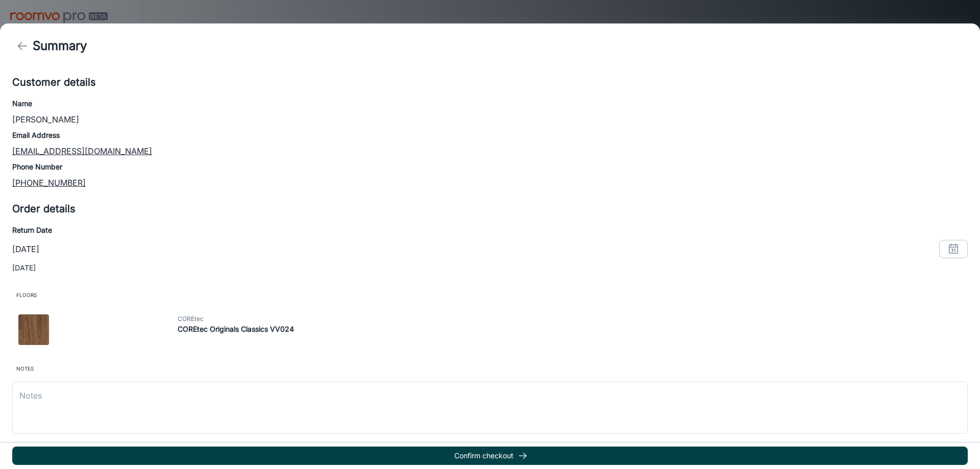
click at [532, 457] on button "Confirm checkout" at bounding box center [489, 455] width 955 height 18
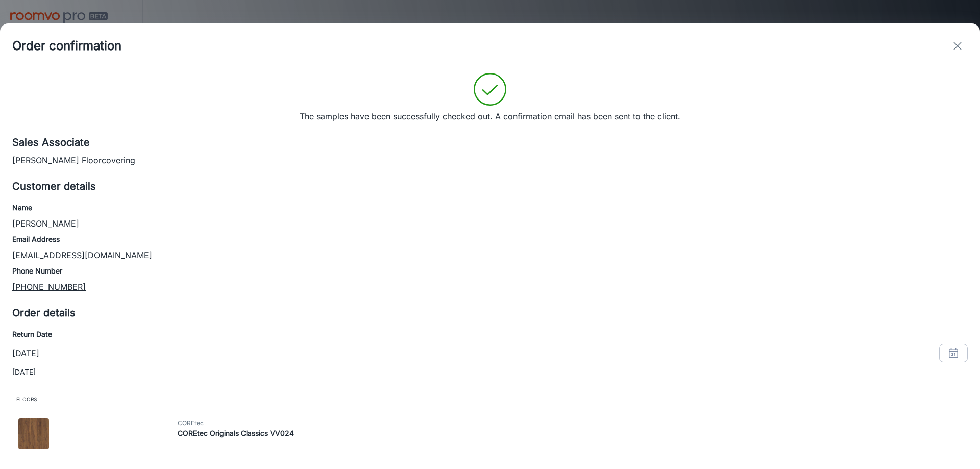
click at [953, 42] on icon "exit" at bounding box center [957, 46] width 12 height 12
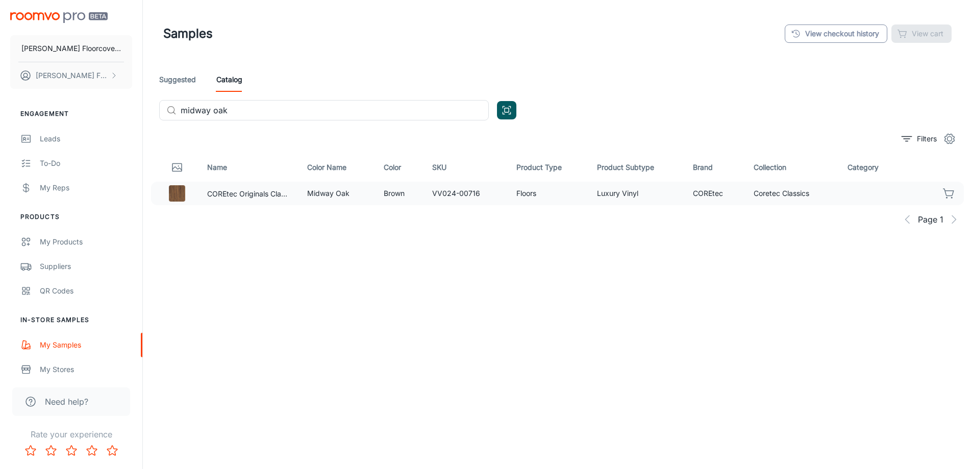
click at [838, 38] on link "View checkout history" at bounding box center [836, 33] width 103 height 18
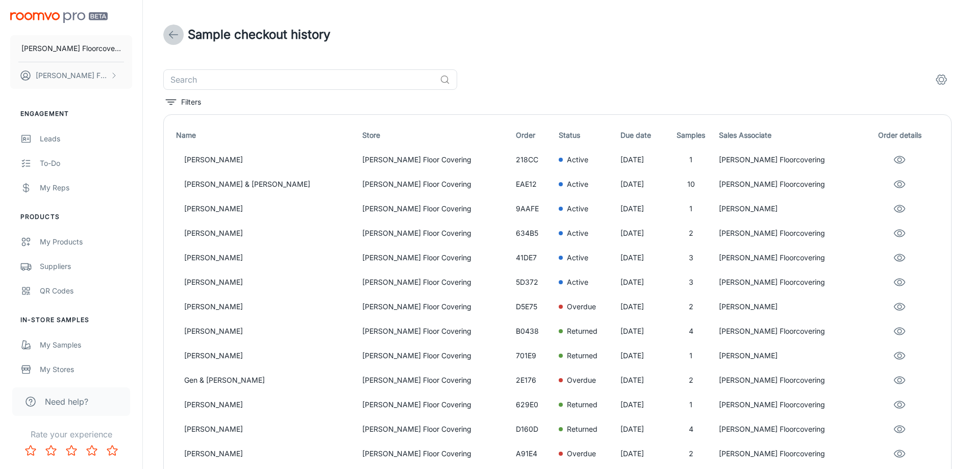
click at [168, 35] on icon at bounding box center [173, 35] width 12 height 12
